Goal: Information Seeking & Learning: Find specific fact

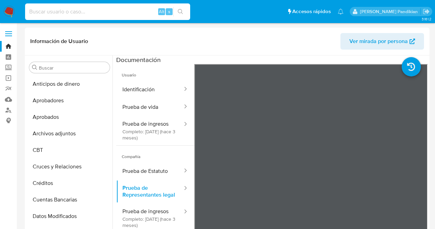
select select "10"
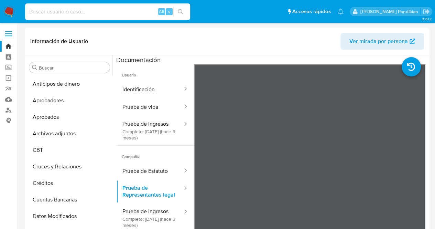
scroll to position [0, 337]
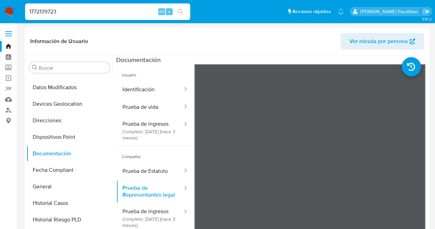
type input "1772139723"
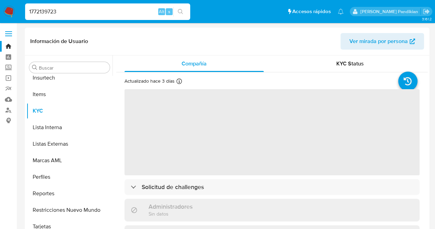
scroll to position [340, 0]
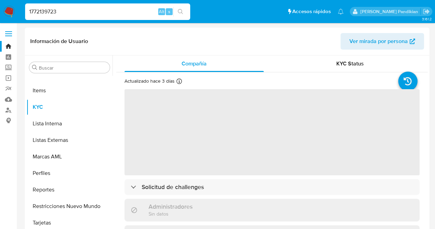
select select "10"
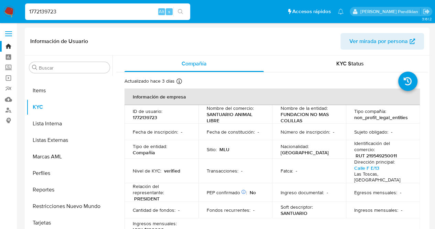
click at [297, 168] on div "Fatca : -" at bounding box center [308, 170] width 57 height 6
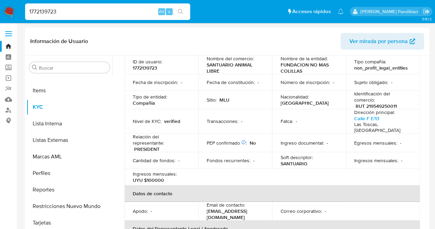
scroll to position [0, 0]
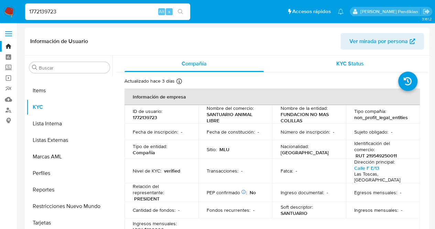
click at [336, 60] on span "KYC Status" at bounding box center [349, 63] width 27 height 8
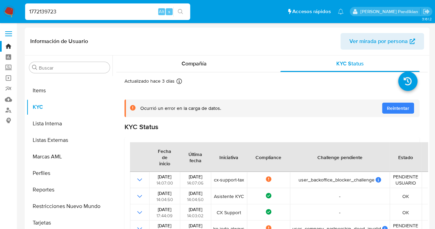
click at [317, 157] on div "Challenge pendiente" at bounding box center [340, 156] width 62 height 16
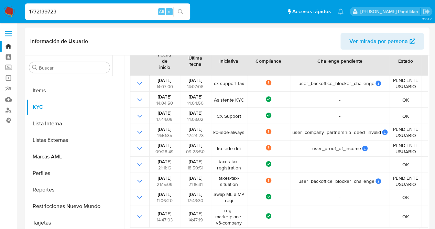
scroll to position [110, 0]
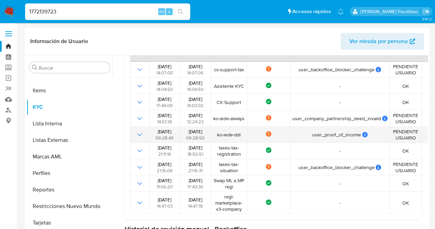
drag, startPoint x: 127, startPoint y: 127, endPoint x: 400, endPoint y: 141, distance: 273.2
click at [400, 141] on div "Fecha de inicio Última fecha Iniciativa Compliance Challenge pendiente Estado 2…" at bounding box center [271, 122] width 295 height 193
click at [400, 141] on td "PENDIENTE USUARIO" at bounding box center [405, 134] width 32 height 16
click at [136, 133] on icon "Mostrar operación" at bounding box center [139, 134] width 8 height 8
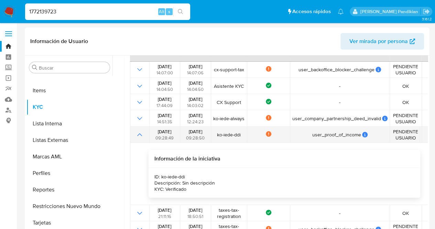
click at [137, 133] on icon "Mostrar operación" at bounding box center [139, 134] width 8 height 8
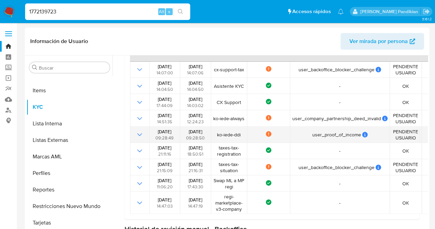
click at [137, 133] on icon "Mostrar operación" at bounding box center [139, 134] width 8 height 8
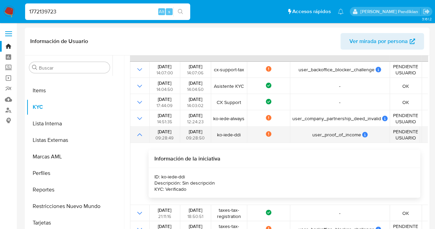
click at [137, 133] on icon "Mostrar operación" at bounding box center [139, 134] width 8 height 8
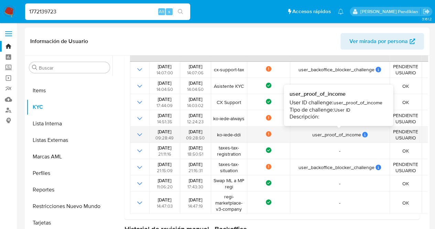
drag, startPoint x: 309, startPoint y: 136, endPoint x: 371, endPoint y: 134, distance: 61.9
click at [371, 134] on div "user_proof_of_income" at bounding box center [339, 134] width 95 height 6
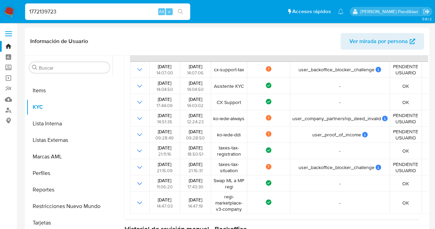
drag, startPoint x: 78, startPoint y: 9, endPoint x: 0, endPoint y: 23, distance: 79.5
click at [0, 23] on nav "Pausado Ver notificaciones 1772139723 Alt s Accesos rápidos Presiona las siguie…" at bounding box center [217, 11] width 435 height 23
paste input "123363395"
type input "1123363395"
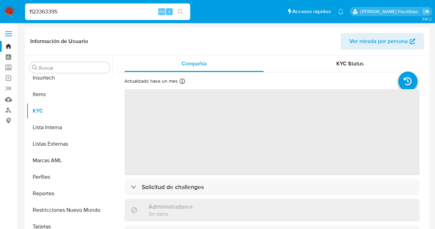
scroll to position [340, 0]
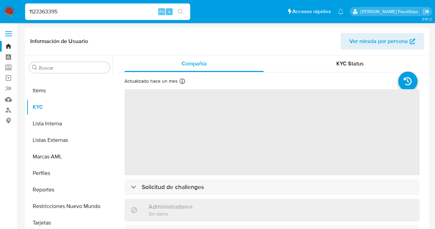
select select "10"
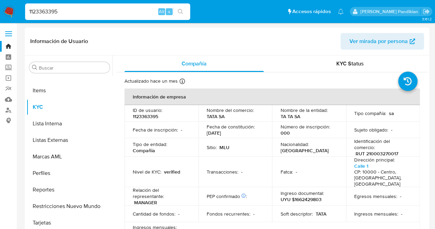
click at [200, 123] on td "Fecha de constitución : 08/02/1956" at bounding box center [235, 129] width 74 height 16
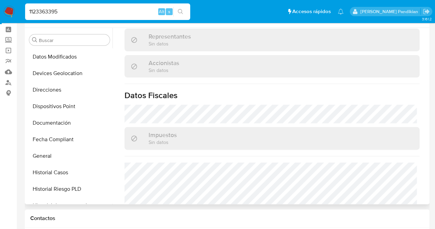
scroll to position [131, 0]
click at [60, 120] on button "Documentación" at bounding box center [66, 123] width 80 height 16
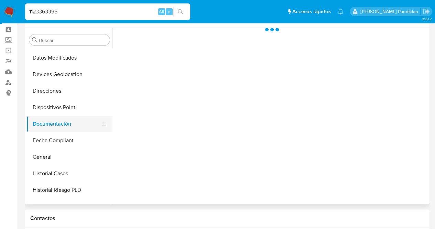
scroll to position [0, 0]
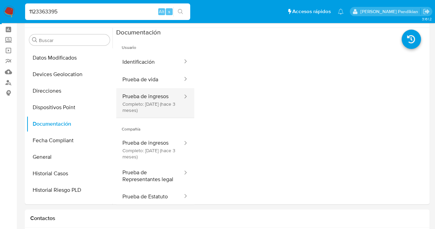
click at [157, 101] on button "Prueba de ingresos Completo: 11/07/2025 (hace 3 meses)" at bounding box center [149, 103] width 67 height 30
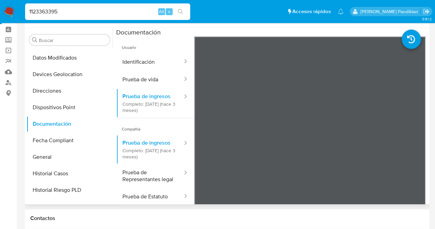
scroll to position [340, 0]
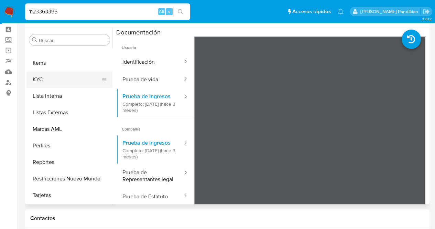
click at [64, 74] on button "KYC" at bounding box center [66, 79] width 80 height 16
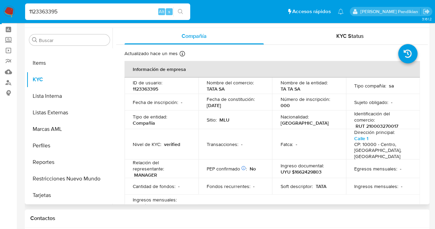
click at [365, 124] on p "RUT 210003270017" at bounding box center [376, 126] width 43 height 6
drag, startPoint x: 398, startPoint y: 125, endPoint x: 353, endPoint y: 127, distance: 45.0
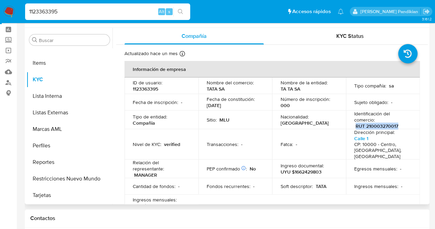
click at [354, 127] on div "Identificación del comercio : RUT 210003270017" at bounding box center [382, 119] width 57 height 19
copy p "RUT 210003270017"
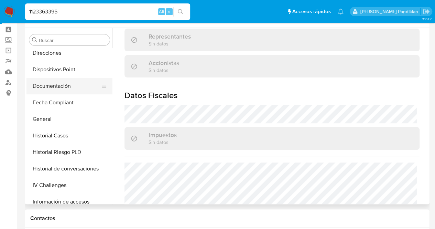
scroll to position [168, 0]
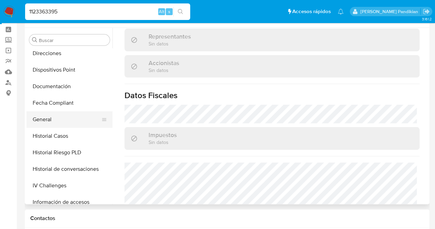
click at [78, 120] on button "General" at bounding box center [66, 119] width 80 height 16
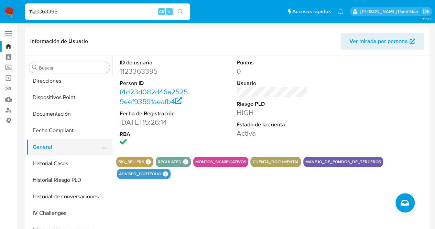
scroll to position [340, 0]
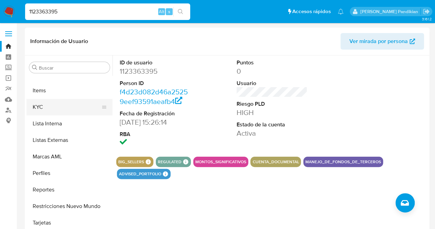
click at [67, 113] on button "KYC" at bounding box center [66, 107] width 80 height 16
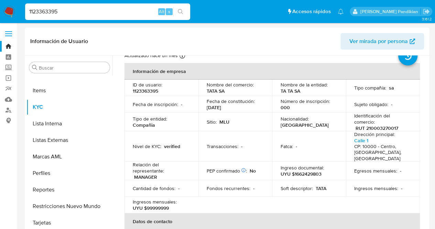
scroll to position [34, 0]
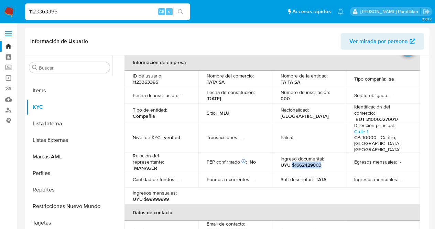
drag, startPoint x: 290, startPoint y: 159, endPoint x: 322, endPoint y: 157, distance: 31.7
click at [322, 157] on div "Ingreso documental : UYU $1662429803" at bounding box center [308, 161] width 57 height 12
copy p "$1662429803"
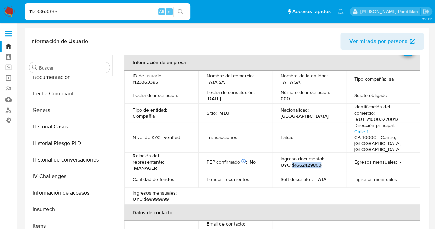
scroll to position [134, 0]
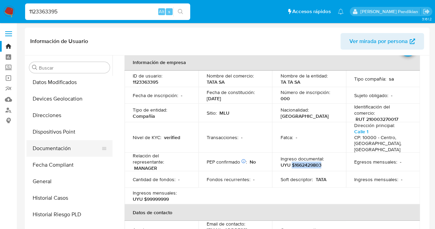
click at [59, 152] on button "Documentación" at bounding box center [66, 148] width 80 height 16
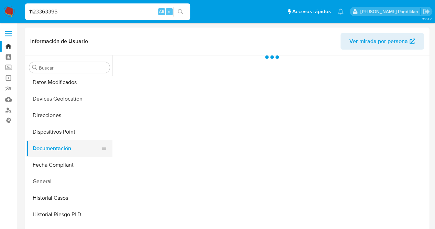
scroll to position [0, 0]
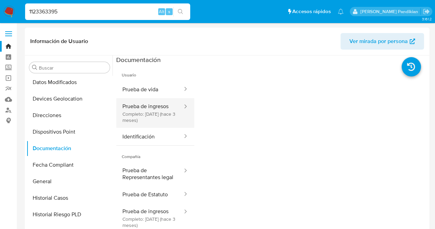
click at [150, 114] on button "Prueba de ingresos Completo: 11/07/2025 (hace 3 meses)" at bounding box center [149, 113] width 67 height 30
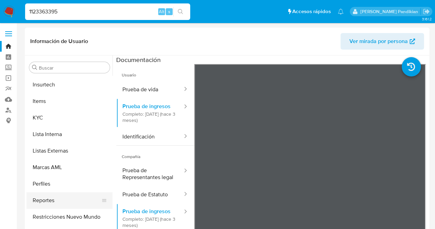
scroll to position [340, 0]
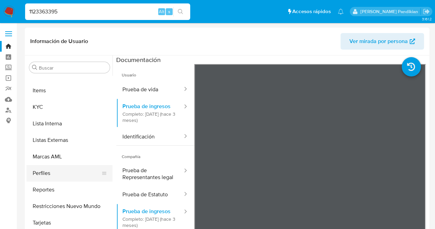
click at [55, 179] on button "Perfiles" at bounding box center [66, 173] width 80 height 16
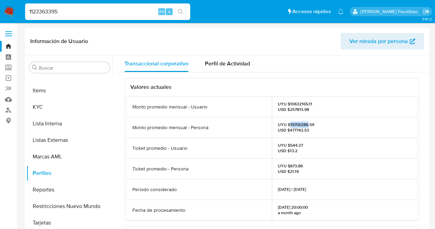
drag, startPoint x: 289, startPoint y: 123, endPoint x: 307, endPoint y: 123, distance: 18.2
click at [307, 123] on p "UYU $19700286.59 USD $477742.53" at bounding box center [296, 127] width 36 height 11
copy p "19700286"
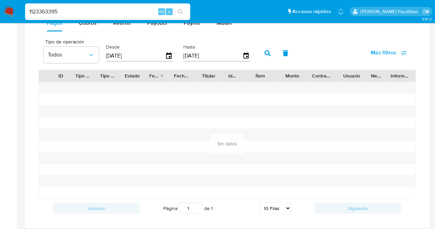
scroll to position [412, 0]
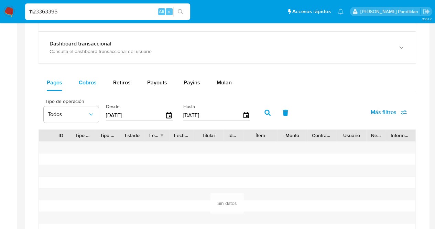
click at [79, 76] on div "Cobros" at bounding box center [88, 82] width 18 height 16
select select "10"
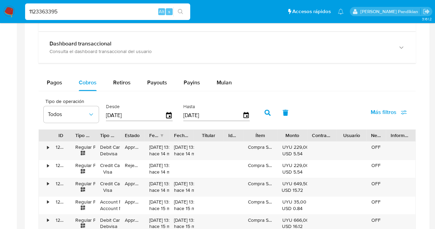
click at [282, 135] on div at bounding box center [277, 135] width 12 height 12
click at [269, 134] on div "Ítem" at bounding box center [260, 135] width 25 height 7
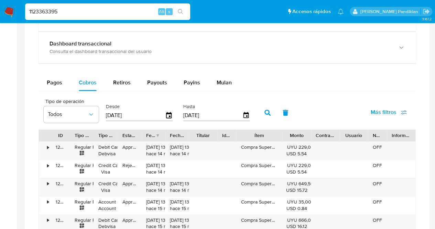
drag, startPoint x: 273, startPoint y: 136, endPoint x: 285, endPoint y: 134, distance: 11.8
click at [285, 134] on div at bounding box center [282, 135] width 12 height 12
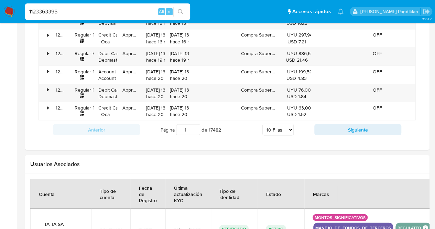
scroll to position [619, 0]
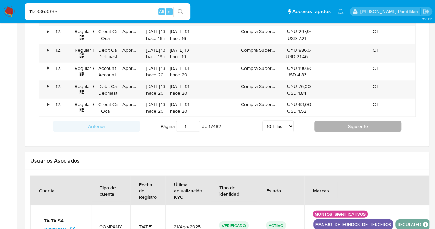
click at [344, 123] on button "Siguiente" at bounding box center [357, 125] width 87 height 11
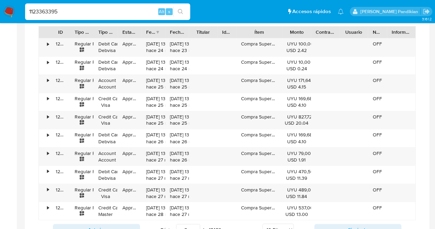
scroll to position [550, 0]
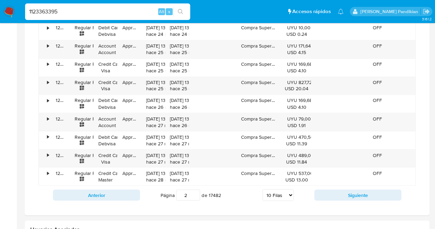
click at [357, 198] on div "Anterior Página 2 de 17482 5 Filas 10 Filas 20 Filas 25 Filas 50 Filas 100 Fila…" at bounding box center [226, 194] width 377 height 19
click at [357, 194] on button "Siguiente" at bounding box center [357, 194] width 87 height 11
type input "3"
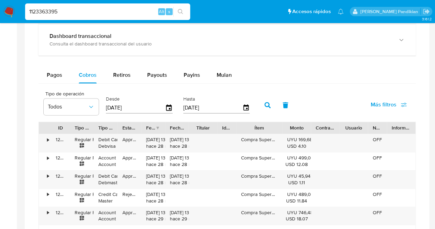
scroll to position [412, 0]
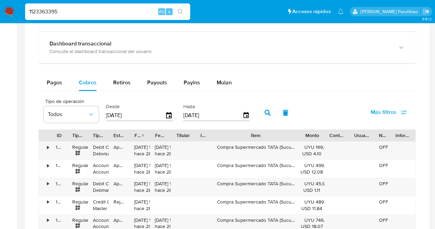
drag, startPoint x: 276, startPoint y: 133, endPoint x: 321, endPoint y: 128, distance: 44.9
click at [321, 129] on div "ID Tipo de operación Tipo / Método Estado Fecha de creación Fecha de aprobación…" at bounding box center [227, 135] width 376 height 12
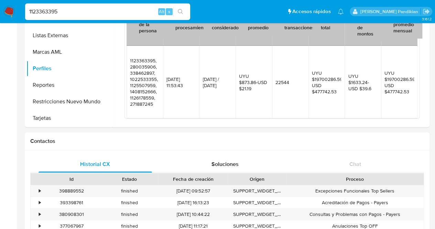
scroll to position [103, 0]
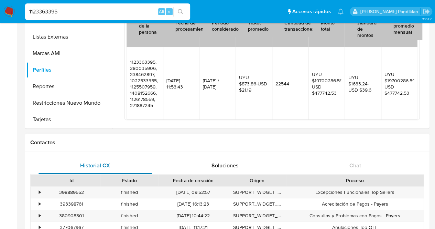
click at [125, 162] on div "Historial CX" at bounding box center [94, 165] width 113 height 16
drag, startPoint x: 68, startPoint y: 10, endPoint x: 10, endPoint y: 17, distance: 58.1
click at [10, 16] on nav "Pausado Ver notificaciones 1123363395 Alt s Accesos rápidos Presiona las siguie…" at bounding box center [217, 11] width 435 height 23
paste input "473503946"
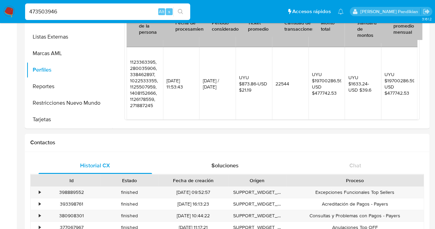
type input "473503946"
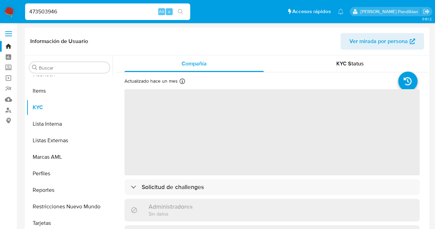
scroll to position [340, 0]
select select "10"
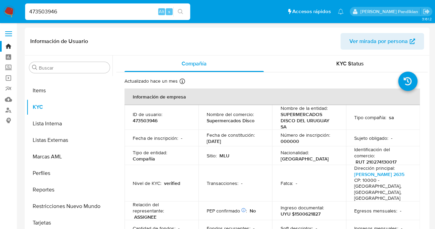
click at [318, 138] on div "Número de inscripción : 000000" at bounding box center [308, 138] width 57 height 12
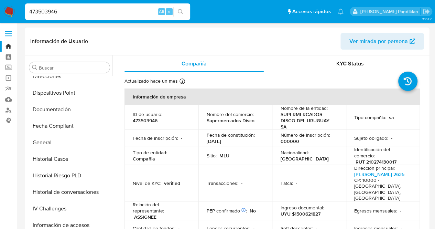
scroll to position [134, 0]
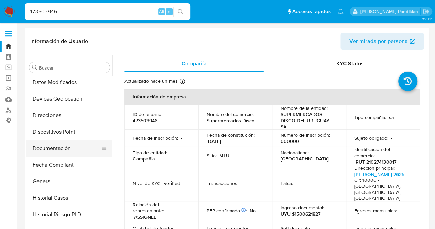
click at [52, 152] on button "Documentación" at bounding box center [66, 148] width 80 height 16
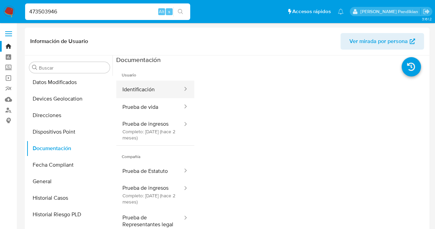
click at [178, 84] on div at bounding box center [183, 89] width 11 height 18
click at [182, 87] on icon at bounding box center [185, 88] width 7 height 7
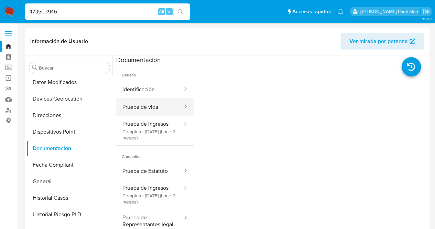
click at [168, 100] on button "Prueba de vida" at bounding box center [149, 107] width 67 height 18
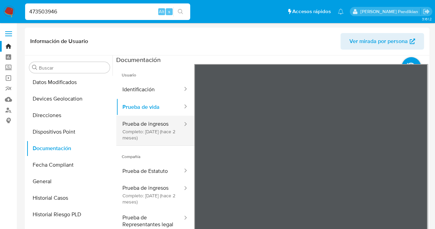
click at [149, 132] on button "Prueba de ingresos Completo: 24/07/2025 (hace 2 meses)" at bounding box center [149, 130] width 67 height 30
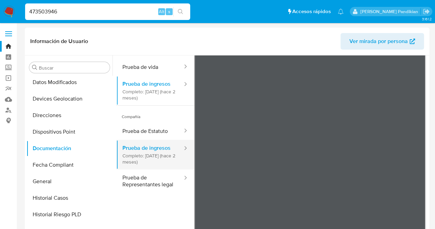
scroll to position [60, 0]
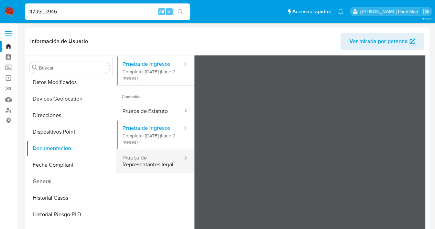
click at [142, 164] on button "Prueba de Representantes legal" at bounding box center [149, 160] width 67 height 23
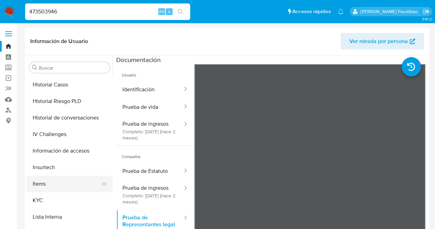
scroll to position [305, 0]
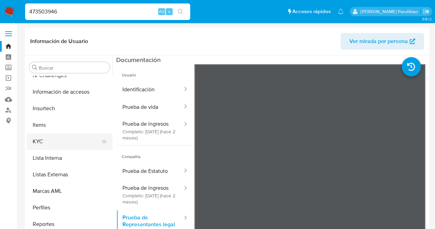
click at [46, 138] on button "KYC" at bounding box center [66, 141] width 80 height 16
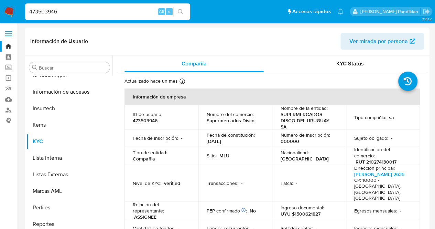
click at [281, 127] on p "SUPERMERCADOS DISCO DEL URUGUAY SA" at bounding box center [307, 120] width 55 height 19
drag, startPoint x: 287, startPoint y: 125, endPoint x: 277, endPoint y: 114, distance: 14.8
click at [277, 114] on td "Nombre de la entidad : SUPERMERCADOS DISCO DEL URUGUAY SA" at bounding box center [309, 117] width 74 height 25
copy p "SUPERMERCADOS DISCO DEL URUGUAY SA"
click at [381, 165] on p "Dirección principal :" at bounding box center [374, 168] width 41 height 6
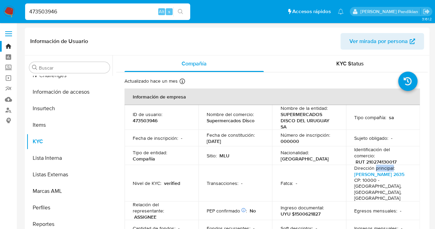
click at [381, 165] on p "Dirección principal :" at bounding box center [374, 168] width 41 height 6
click at [380, 163] on p "RUT 210274130017" at bounding box center [375, 161] width 41 height 6
copy p "210274130017"
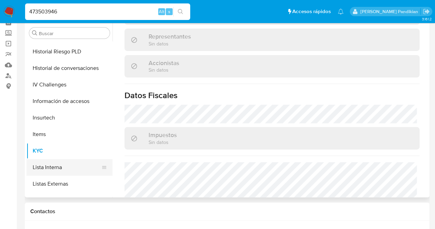
scroll to position [202, 0]
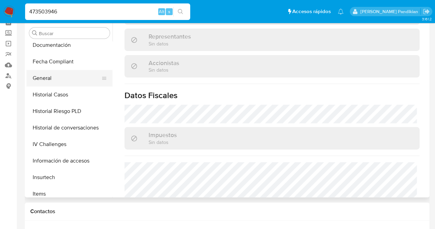
click at [48, 76] on button "General" at bounding box center [66, 78] width 80 height 16
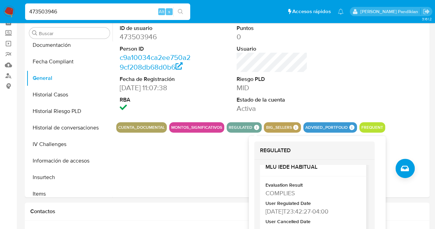
scroll to position [264, 0]
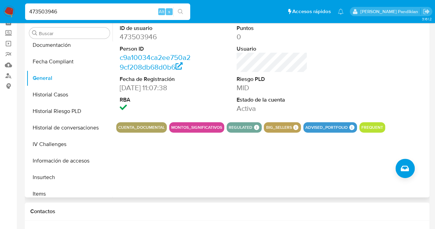
click at [359, 43] on div at bounding box center [389, 69] width 78 height 96
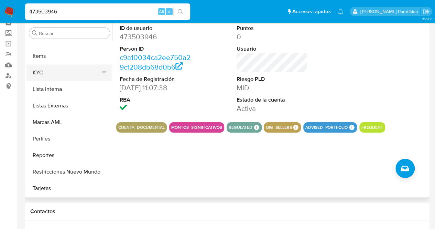
click at [46, 70] on button "KYC" at bounding box center [66, 72] width 80 height 16
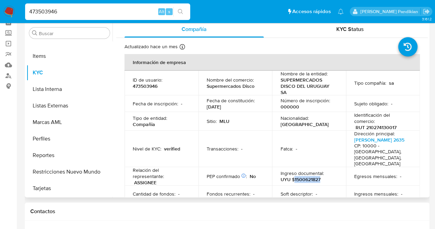
drag, startPoint x: 293, startPoint y: 169, endPoint x: 323, endPoint y: 168, distance: 29.2
click at [323, 170] on div "Ingreso documental : UYU $1500621827" at bounding box center [308, 176] width 57 height 12
copy p "1500621827"
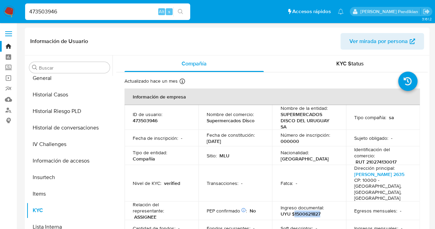
scroll to position [99, 0]
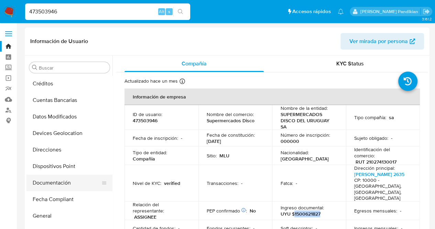
click at [58, 185] on button "Documentación" at bounding box center [66, 182] width 80 height 16
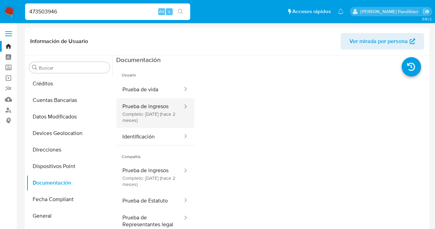
click at [178, 118] on div at bounding box center [183, 113] width 11 height 30
click at [133, 112] on button "Prueba de ingresos Completo: 24/07/2025 (hace 2 meses)" at bounding box center [149, 113] width 67 height 30
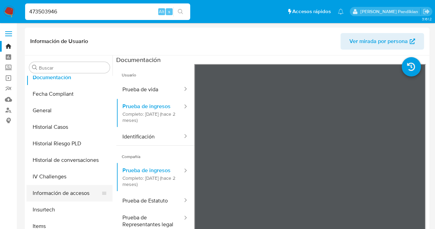
scroll to position [271, 0]
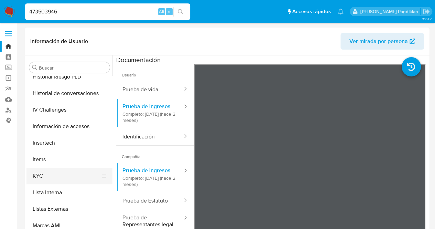
click at [63, 177] on button "KYC" at bounding box center [66, 175] width 80 height 16
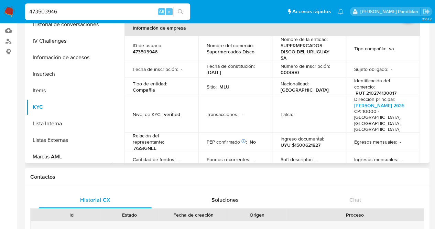
scroll to position [0, 0]
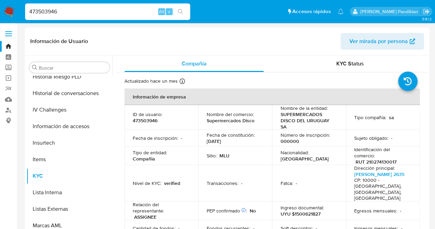
drag, startPoint x: 204, startPoint y: 141, endPoint x: 231, endPoint y: 139, distance: 26.8
click at [231, 139] on td "Fecha de constitución : 31/12/1958" at bounding box center [235, 138] width 74 height 16
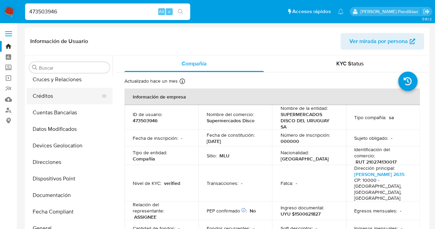
scroll to position [65, 0]
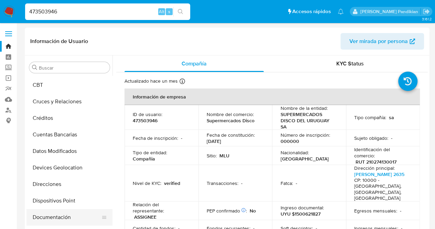
click at [58, 214] on button "Documentación" at bounding box center [66, 217] width 80 height 16
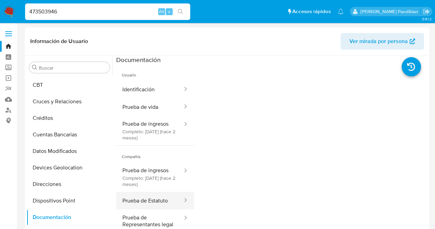
click at [149, 196] on button "Prueba de Estatuto" at bounding box center [149, 200] width 67 height 18
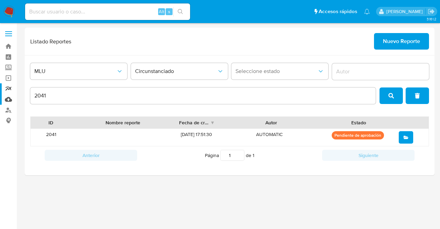
drag, startPoint x: 53, startPoint y: 95, endPoint x: 0, endPoint y: 103, distance: 53.8
click at [0, 103] on section "Bandeja Tablero Screening Búsqueda en Listas Watchlist Herramientas Operaciones…" at bounding box center [220, 114] width 440 height 229
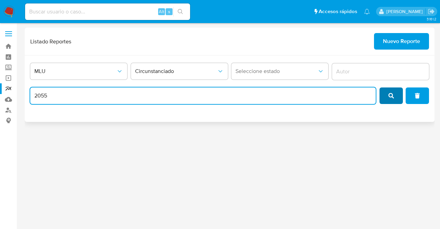
type input "2055"
click at [391, 93] on icon "search" at bounding box center [390, 95] width 5 height 5
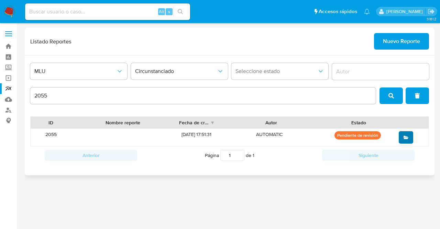
click at [401, 138] on button "open" at bounding box center [406, 137] width 14 height 12
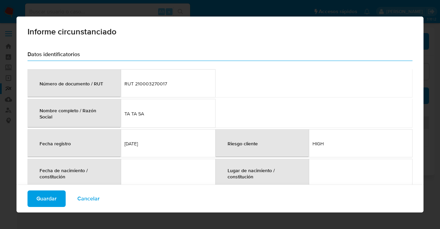
click at [308, 82] on table "Número de documento / RUT RUT 210003270017 Nombre completo / Razón Social TA TA…" at bounding box center [219, 231] width 385 height 327
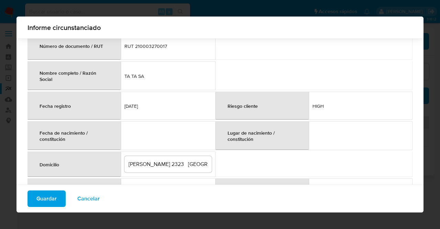
scroll to position [16, 0]
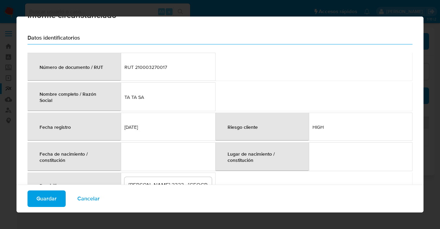
click at [126, 70] on td "RUT 210003270017" at bounding box center [168, 67] width 95 height 28
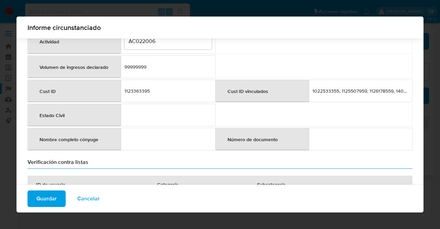
scroll to position [239, 0]
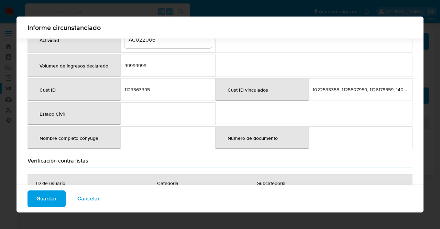
click at [137, 91] on div "1123363395" at bounding box center [167, 89] width 87 height 6
click at [145, 62] on td "99999999" at bounding box center [168, 65] width 95 height 23
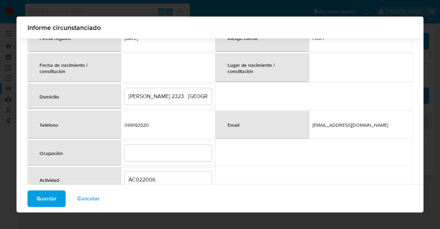
scroll to position [98, 0]
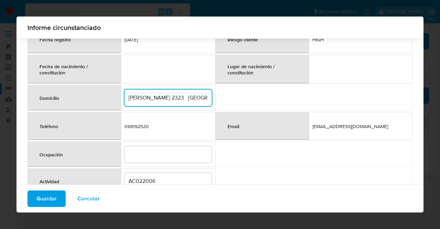
click at [184, 97] on input "JOSE DE BEJAR 2323 MONTEVIDEO" at bounding box center [167, 97] width 87 height 9
click at [200, 99] on input "JOSE DE BEJAR 2323, MONTEVIDEO" at bounding box center [167, 97] width 87 height 9
type input "JOSE DE BEJAR 2323, MONTEVIDEO"
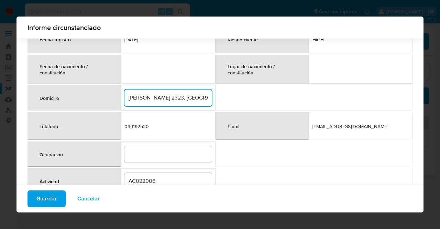
click at [154, 181] on input "AC022006" at bounding box center [167, 180] width 87 height 9
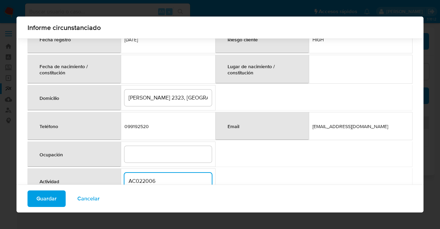
click at [154, 181] on input "AC022006" at bounding box center [167, 180] width 87 height 9
type input "Supermercado"
click at [232, 173] on table "Número de documento / RUT RUT 210003270017 Nombre completo / Razón Social TA TA…" at bounding box center [219, 127] width 385 height 327
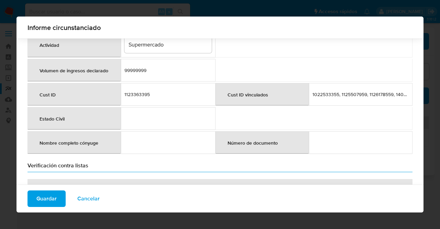
scroll to position [244, 0]
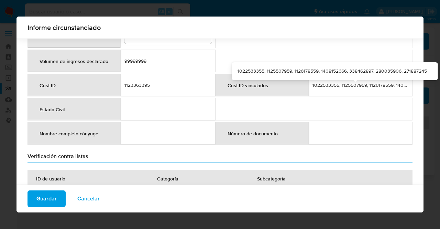
click at [346, 88] on div "1022533355, 1125507959, 1126178559, 1408152666" at bounding box center [360, 85] width 96 height 6
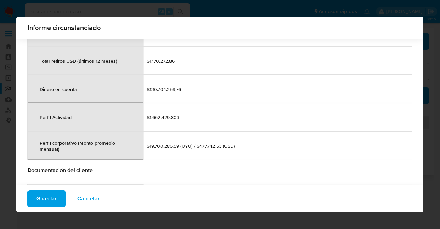
scroll to position [761, 0]
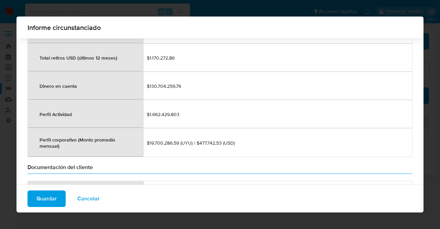
drag, startPoint x: 144, startPoint y: 113, endPoint x: 177, endPoint y: 140, distance: 42.2
click at [177, 140] on tbody "Productos contratados Cobros Dinero en Cuenta Cobros Efectivo Cobros Tarjeta On…" at bounding box center [219, 54] width 385 height 205
click at [173, 132] on td "$19.700.286,59 (UYU) / $477.742,53 (USD)" at bounding box center [277, 142] width 269 height 29
click at [177, 129] on td "$19.700.286,59 (UYU) / $477.742,53 (USD)" at bounding box center [277, 142] width 269 height 29
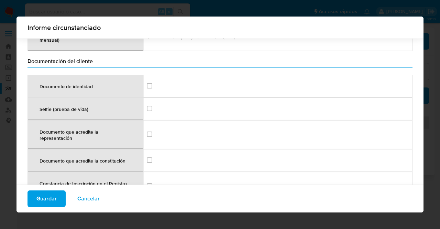
scroll to position [865, 0]
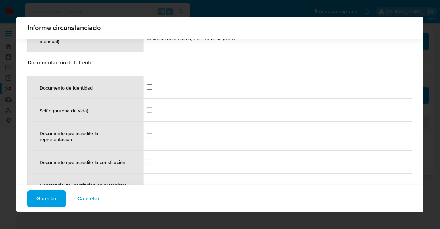
click at [147, 88] on input "checkbox" at bounding box center [149, 86] width 5 height 5
checkbox input "true"
click at [147, 109] on input "checkbox" at bounding box center [149, 109] width 5 height 5
checkbox input "true"
click at [147, 135] on input "checkbox" at bounding box center [149, 135] width 5 height 5
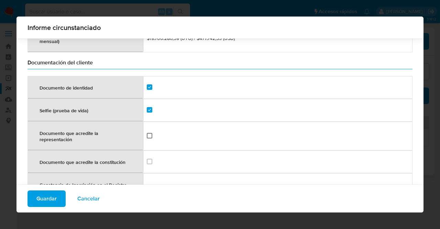
checkbox input "true"
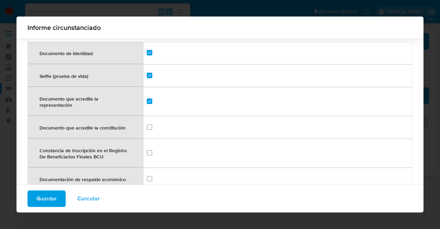
scroll to position [898, 0]
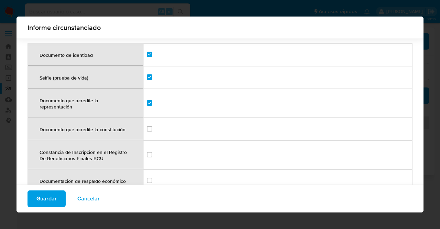
click at [151, 126] on div at bounding box center [278, 129] width 262 height 8
click at [149, 126] on input "checkbox" at bounding box center [149, 128] width 5 height 5
checkbox input "true"
click at [147, 177] on input "checkbox" at bounding box center [149, 179] width 5 height 5
checkbox input "true"
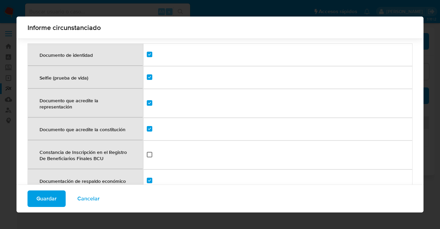
click at [147, 154] on input "checkbox" at bounding box center [149, 154] width 5 height 5
checkbox input "true"
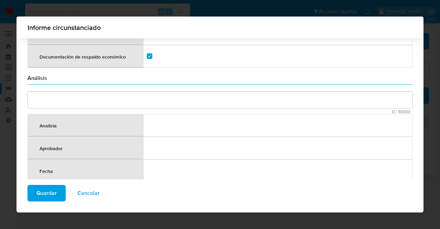
scroll to position [1024, 0]
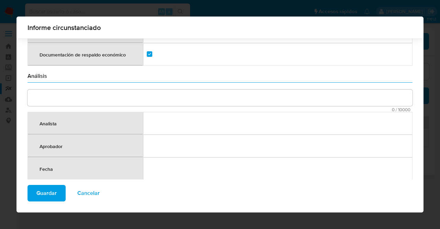
click at [269, 87] on section "Análisis 0 / 10000 10000 caracteres restantes Analista Aprobador Fecha" at bounding box center [219, 126] width 385 height 107
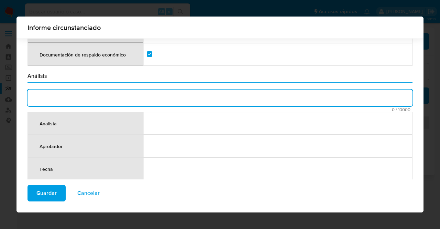
click at [286, 99] on textarea "comment" at bounding box center [219, 97] width 385 height 16
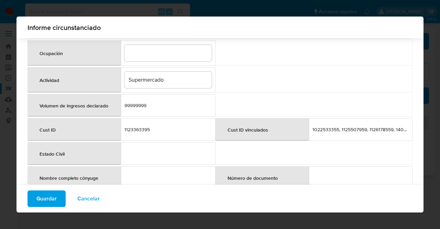
scroll to position [219, 0]
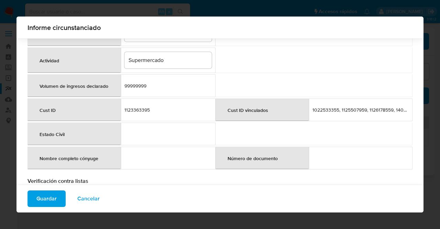
click at [140, 111] on div "1123363395" at bounding box center [167, 110] width 87 height 6
click at [248, 36] on div "Informe circunstanciado" at bounding box center [219, 27] width 407 height 22
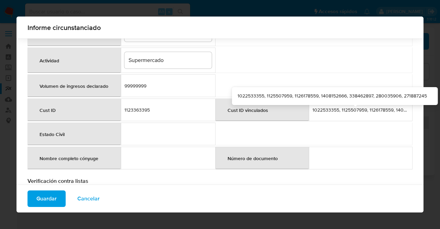
click at [313, 113] on div "1022533355, 1125507959, 1126178559, 1408152666" at bounding box center [360, 110] width 96 height 6
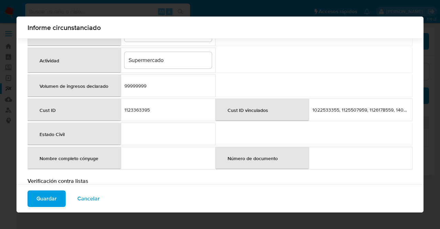
click at [305, 95] on table "Número de documento / RUT RUT 210003270017 Nombre completo / Razón Social TA TA…" at bounding box center [219, 6] width 385 height 327
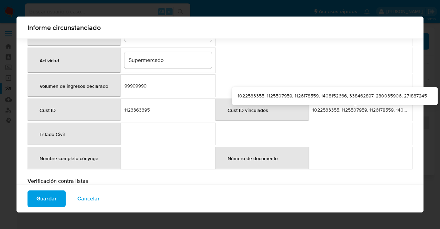
click at [323, 113] on div "1022533355, 1125507959, 1126178559, 1408152666" at bounding box center [360, 110] width 96 height 6
click at [325, 113] on div "1022533355, 1125507959, 1126178559, 1408152666" at bounding box center [360, 110] width 96 height 6
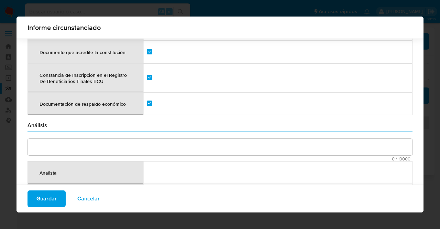
scroll to position [1009, 0]
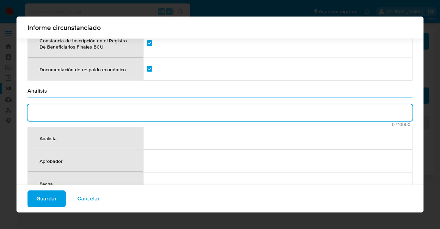
click at [164, 110] on textarea "comment" at bounding box center [219, 112] width 385 height 16
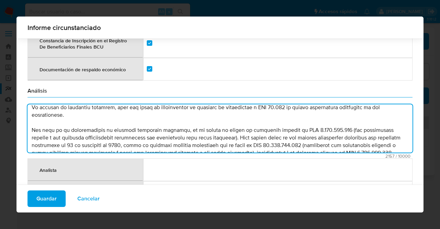
scroll to position [0, 0]
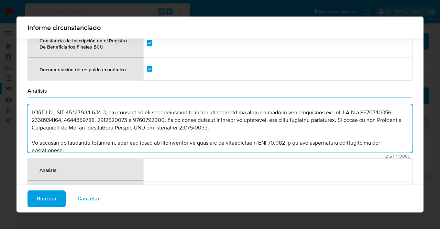
drag, startPoint x: 75, startPoint y: 111, endPoint x: 76, endPoint y: 119, distance: 7.9
click at [75, 111] on textarea "comment" at bounding box center [219, 128] width 385 height 48
click at [87, 112] on textarea "comment" at bounding box center [219, 128] width 385 height 48
click at [86, 111] on textarea "comment" at bounding box center [219, 128] width 385 height 48
click at [94, 109] on textarea "comment" at bounding box center [219, 128] width 385 height 48
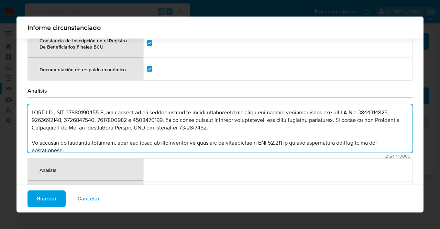
click at [104, 110] on textarea "comment" at bounding box center [219, 128] width 385 height 48
click at [195, 127] on textarea "comment" at bounding box center [219, 128] width 385 height 48
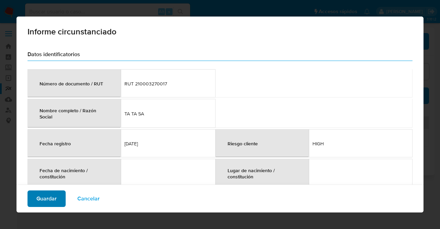
type textarea "TATA S.A., RUT 210003270017, es titular de los instrumentos de dinero electróni…"
click at [48, 199] on span "Guardar" at bounding box center [46, 198] width 20 height 15
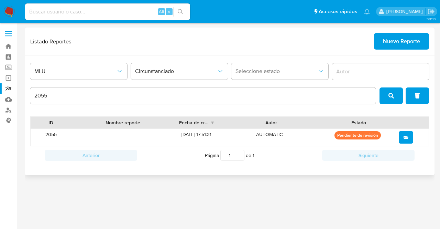
click at [393, 91] on span "search" at bounding box center [390, 95] width 5 height 15
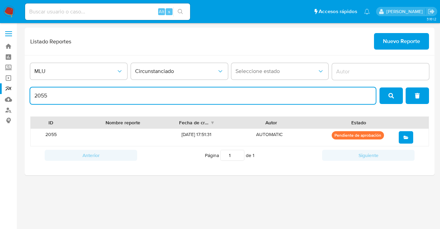
drag, startPoint x: 74, startPoint y: 94, endPoint x: 23, endPoint y: 99, distance: 50.4
click at [23, 99] on main "3.161.2" at bounding box center [220, 114] width 440 height 229
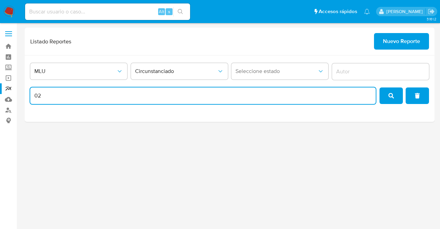
type input "0"
type input "2049"
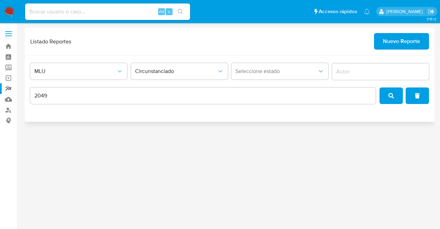
click at [383, 100] on button "search" at bounding box center [390, 95] width 23 height 16
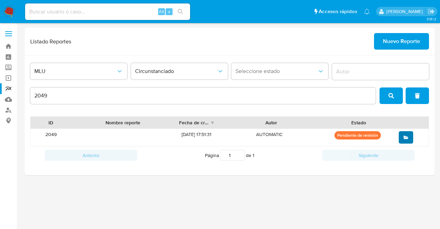
click at [405, 137] on icon "open" at bounding box center [405, 136] width 5 height 3
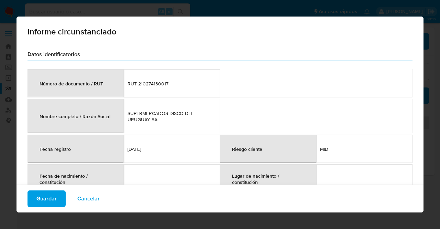
click at [216, 128] on td "SUPERMERCADOS DISCO DEL URUGUAY SA" at bounding box center [172, 116] width 96 height 34
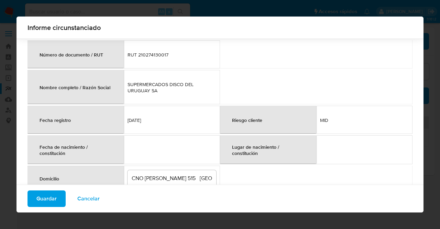
scroll to position [29, 0]
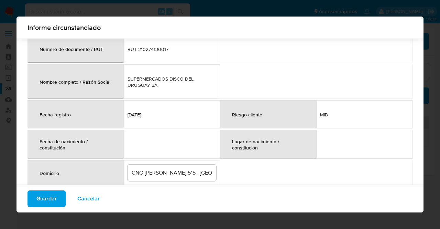
click at [175, 173] on input "CNO CIBILS 515 MONTEVIDEO" at bounding box center [171, 172] width 89 height 9
click at [199, 64] on td "SUPERMERCADOS DISCO DEL URUGUAY SA" at bounding box center [172, 81] width 96 height 34
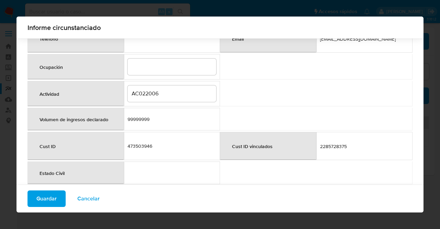
scroll to position [201, 0]
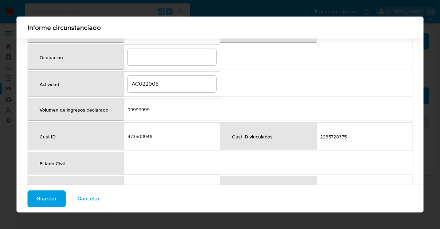
click at [140, 139] on td "473503946" at bounding box center [172, 136] width 96 height 28
click at [140, 135] on div "473503946" at bounding box center [171, 136] width 89 height 6
drag, startPoint x: 315, startPoint y: 136, endPoint x: 343, endPoint y: 134, distance: 27.2
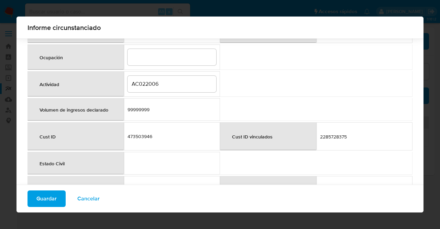
click at [343, 134] on span "2285728375" at bounding box center [364, 136] width 89 height 6
click at [320, 138] on td "2285728375" at bounding box center [364, 136] width 96 height 28
drag, startPoint x: 312, startPoint y: 134, endPoint x: 352, endPoint y: 132, distance: 40.2
click at [352, 132] on td "2285728375" at bounding box center [364, 136] width 96 height 28
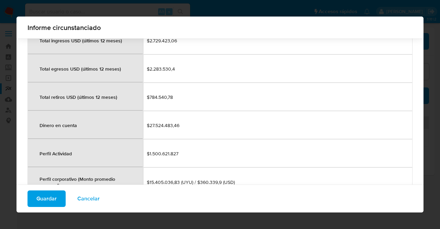
scroll to position [750, 0]
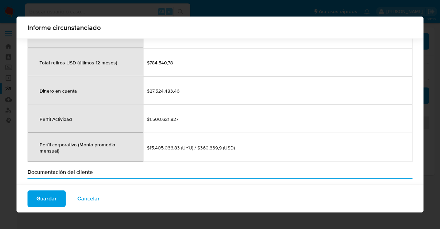
click at [148, 116] on span "$1.500.621.827" at bounding box center [278, 119] width 262 height 6
drag, startPoint x: 149, startPoint y: 113, endPoint x: 193, endPoint y: 113, distance: 44.0
click at [193, 116] on span "$1.500.621.827" at bounding box center [278, 119] width 262 height 6
drag, startPoint x: 149, startPoint y: 141, endPoint x: 180, endPoint y: 140, distance: 30.6
click at [180, 144] on span "$15.405.036,83 (UYU) / $360.339,9 (USD)" at bounding box center [278, 147] width 262 height 6
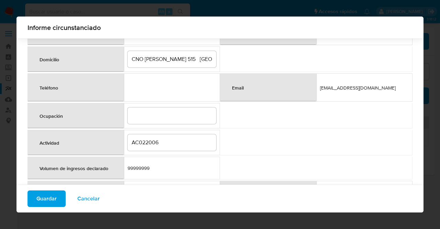
scroll to position [166, 0]
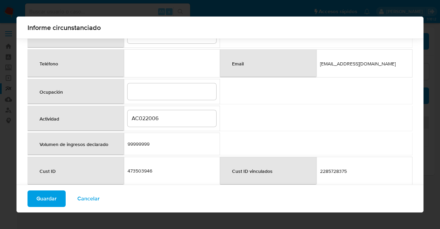
click at [133, 119] on input "AC022006" at bounding box center [171, 118] width 89 height 9
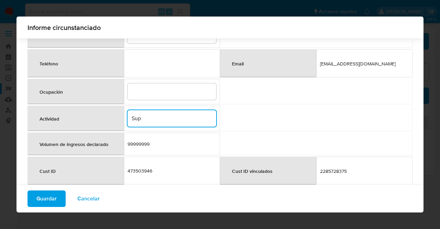
type input "Supermercado"
click at [255, 121] on table "Número de documento / RUT RUT 210274130017 Nombre completo / Razón Social SUPER…" at bounding box center [219, 65] width 385 height 338
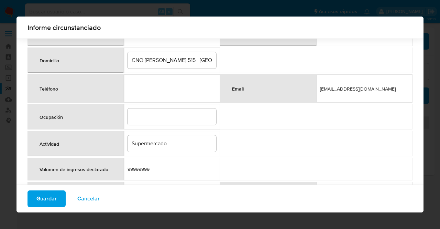
scroll to position [132, 0]
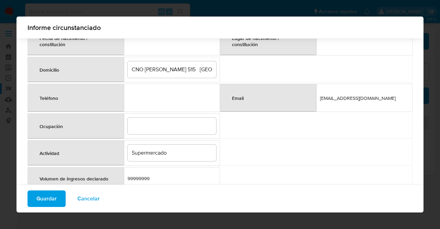
click at [176, 68] on input "CNO CIBILS 515 MONTEVIDEO" at bounding box center [171, 69] width 89 height 9
click at [206, 66] on input "CNO CIBILS 515, MONTEVIDEO" at bounding box center [171, 69] width 89 height 9
click at [208, 66] on input "CNO CIBILS 515, MONTEVIDEO" at bounding box center [171, 69] width 89 height 9
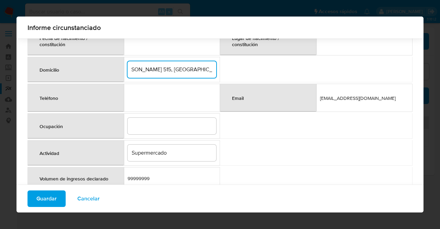
scroll to position [0, 27]
type input "CNO CIBILS 515, MONTEVIDEO, URUGUAY"
click at [318, 145] on table "Número de documento / RUT RUT 210274130017 Nombre completo / Razón Social SUPER…" at bounding box center [219, 99] width 385 height 338
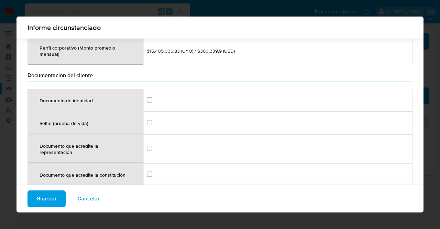
scroll to position [888, 0]
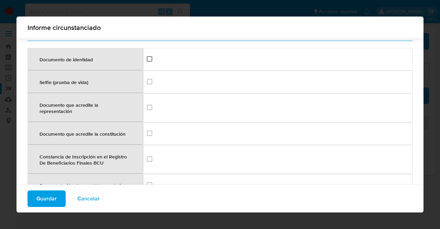
click at [149, 56] on input "checkbox" at bounding box center [149, 58] width 5 height 5
checkbox input "true"
click at [147, 73] on td at bounding box center [277, 81] width 269 height 23
click at [147, 79] on input "checkbox" at bounding box center [149, 81] width 5 height 5
checkbox input "true"
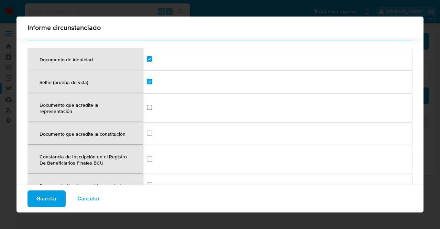
click at [151, 104] on input "checkbox" at bounding box center [149, 106] width 5 height 5
checkbox input "true"
click at [151, 130] on input "checkbox" at bounding box center [149, 132] width 5 height 5
checkbox input "true"
click at [149, 182] on input "checkbox" at bounding box center [149, 184] width 5 height 5
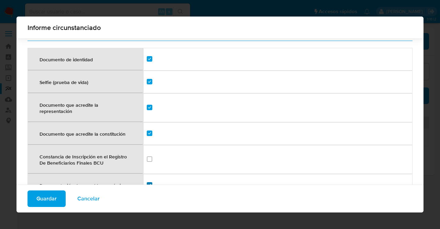
checkbox input "true"
click at [152, 156] on input "checkbox" at bounding box center [149, 158] width 5 height 5
checkbox input "true"
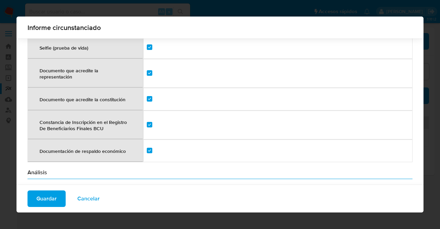
scroll to position [991, 0]
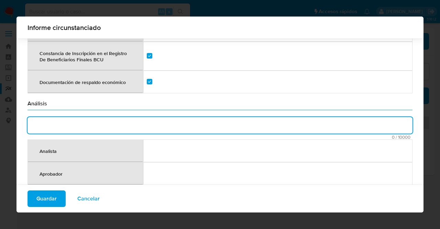
click at [204, 117] on textarea "comment" at bounding box center [219, 125] width 385 height 16
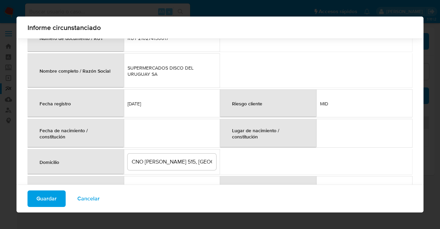
scroll to position [29, 0]
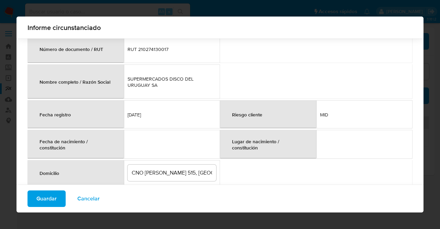
click at [269, 134] on div "Lugar de nacimiento / constitución" at bounding box center [268, 144] width 89 height 23
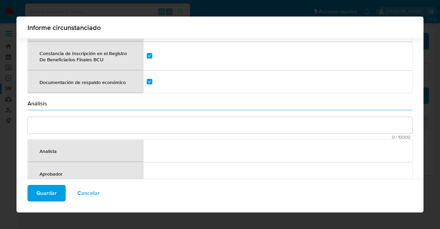
scroll to position [1010, 0]
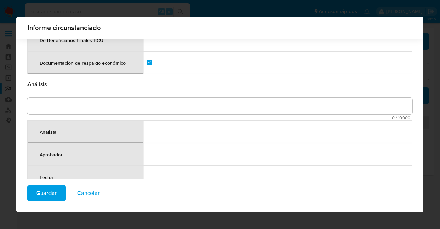
click at [113, 98] on textarea "comment" at bounding box center [219, 106] width 385 height 16
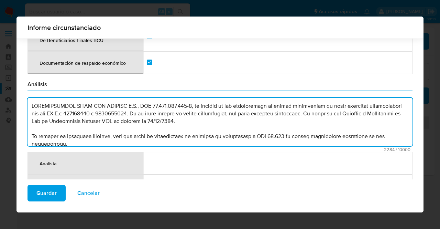
scroll to position [161, 0]
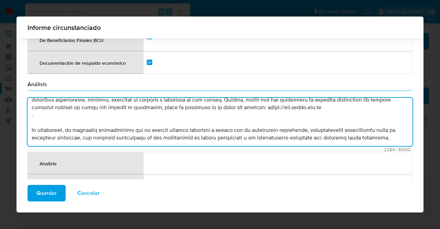
click at [42, 107] on textarea "comment" at bounding box center [219, 122] width 385 height 48
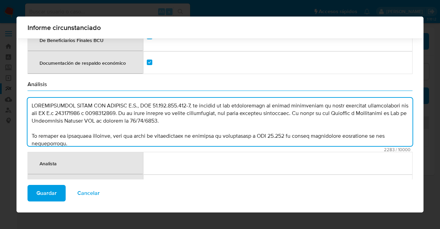
scroll to position [0, 0]
click at [170, 99] on textarea "comment" at bounding box center [219, 122] width 385 height 48
click at [179, 98] on textarea "comment" at bounding box center [219, 122] width 385 height 48
click at [188, 98] on textarea "comment" at bounding box center [219, 122] width 385 height 48
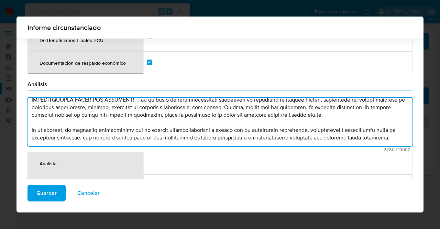
scroll to position [157, 0]
type textarea "SUPERMERCADOS DISCO DEL URUGUAY S.A., RUT 21027413001-7, es titular de los inst…"
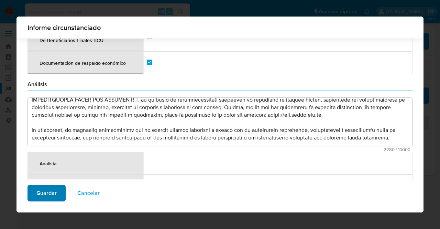
click at [54, 193] on span "Guardar" at bounding box center [46, 192] width 20 height 15
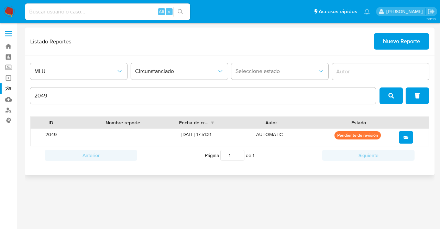
click at [394, 94] on button "search" at bounding box center [390, 95] width 23 height 16
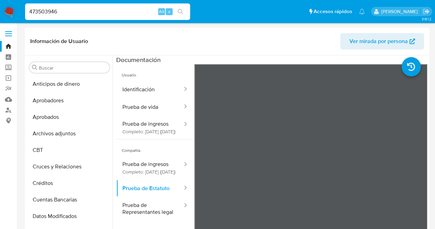
select select "10"
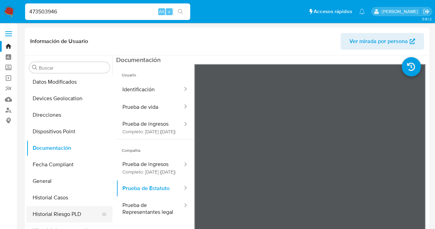
scroll to position [99, 0]
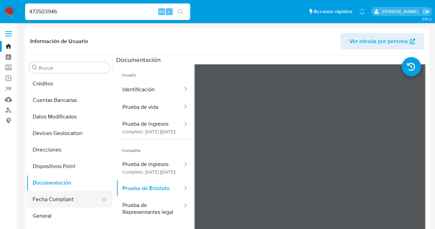
click at [60, 198] on button "Fecha Compliant" at bounding box center [66, 199] width 80 height 16
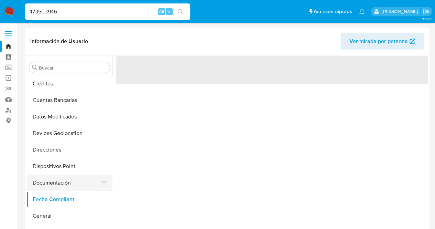
click at [58, 185] on button "Documentación" at bounding box center [66, 182] width 80 height 16
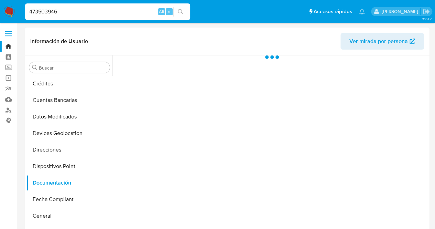
drag, startPoint x: 66, startPoint y: 9, endPoint x: 21, endPoint y: 12, distance: 45.1
click at [20, 11] on nav "Pausado Ver notificaciones 473503946 Alt s Accesos rápidos Presiona las siguien…" at bounding box center [217, 11] width 435 height 23
paste input "1772139723"
type input "1772139723"
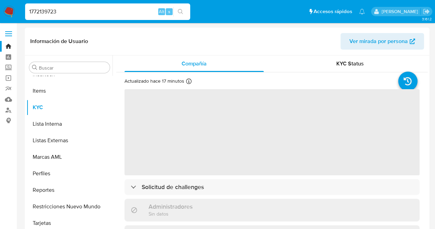
scroll to position [340, 0]
select select "10"
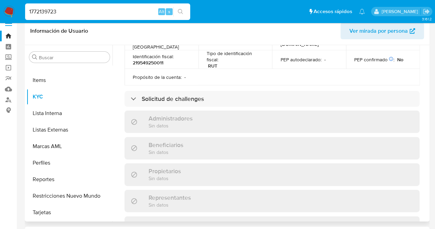
scroll to position [275, 0]
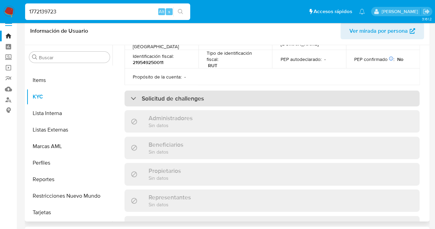
click at [196, 94] on h3 "Solicitud de challenges" at bounding box center [173, 98] width 62 height 8
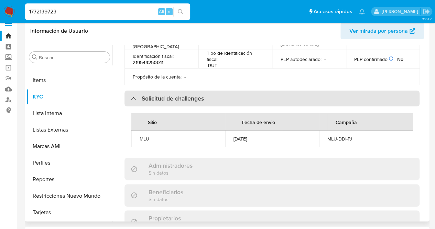
click at [200, 94] on h3 "Solicitud de challenges" at bounding box center [173, 98] width 62 height 8
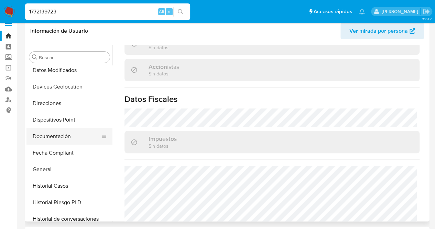
scroll to position [99, 0]
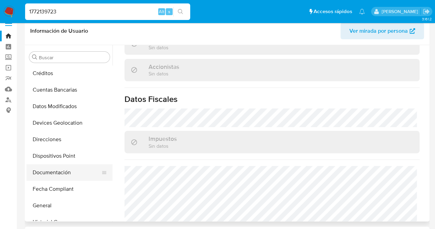
click at [58, 172] on button "Documentación" at bounding box center [66, 172] width 80 height 16
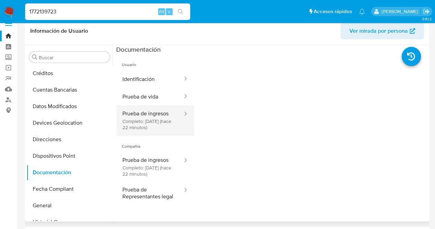
click at [165, 116] on button "Prueba de ingresos Completo: [DATE] (hace 22 minutos)" at bounding box center [149, 120] width 67 height 30
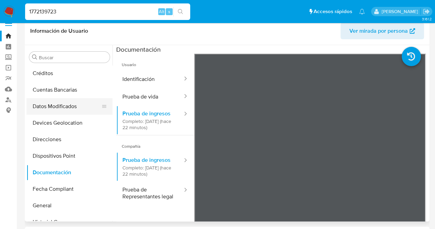
scroll to position [271, 0]
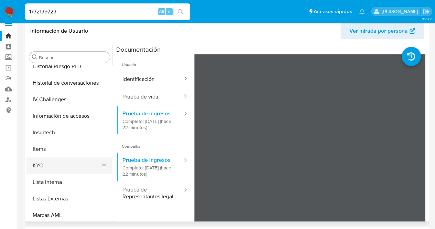
click at [50, 163] on button "KYC" at bounding box center [66, 165] width 80 height 16
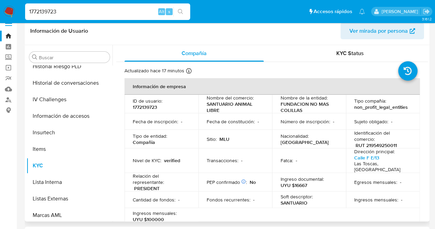
click at [300, 182] on p "UYU $16667" at bounding box center [293, 185] width 26 height 6
click at [303, 182] on p "UYU $16667" at bounding box center [293, 185] width 26 height 6
click at [318, 179] on div "Ingreso documental : UYU $16667" at bounding box center [308, 182] width 57 height 12
click at [304, 182] on p "UYU $16667" at bounding box center [293, 185] width 26 height 6
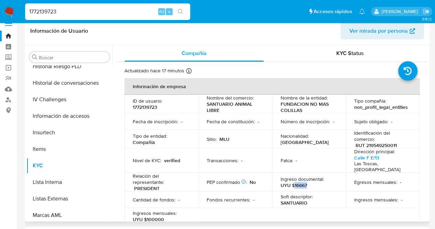
click at [304, 182] on p "UYU $16667" at bounding box center [293, 185] width 26 height 6
drag, startPoint x: 307, startPoint y: 180, endPoint x: 293, endPoint y: 182, distance: 13.8
click at [293, 182] on p "UYU $16667" at bounding box center [293, 185] width 26 height 6
click at [296, 182] on p "UYU $16667" at bounding box center [293, 185] width 26 height 6
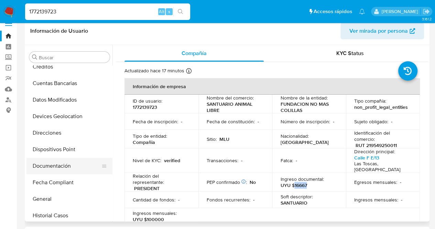
scroll to position [65, 0]
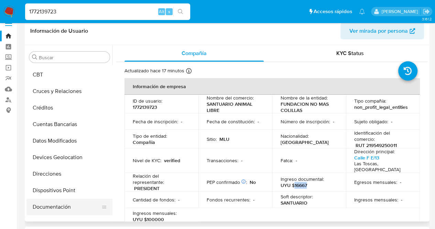
click at [45, 199] on button "Documentación" at bounding box center [66, 206] width 80 height 16
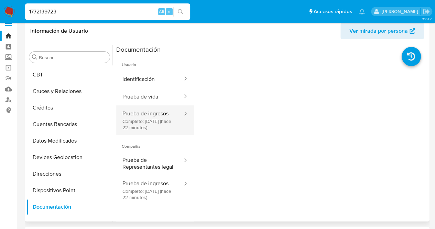
click at [161, 119] on button "Prueba de ingresos Completo: [DATE] (hace 22 minutos)" at bounding box center [149, 120] width 67 height 30
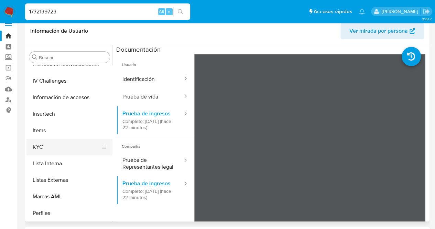
scroll to position [305, 0]
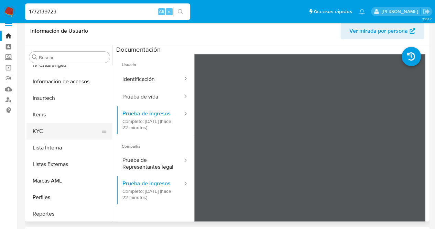
click at [49, 127] on button "KYC" at bounding box center [66, 131] width 80 height 16
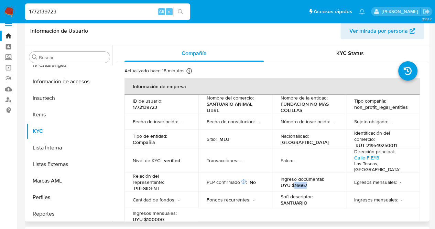
drag, startPoint x: 293, startPoint y: 180, endPoint x: 312, endPoint y: 182, distance: 19.4
click at [318, 181] on div "Ingreso documental : UYU $16667" at bounding box center [308, 182] width 57 height 12
copy p "16667"
click at [320, 176] on p "Ingreso documental :" at bounding box center [301, 179] width 43 height 6
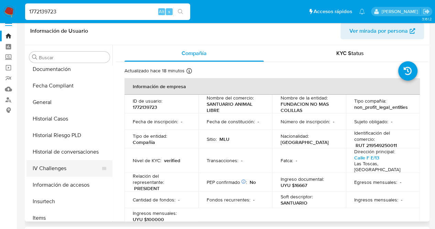
scroll to position [168, 0]
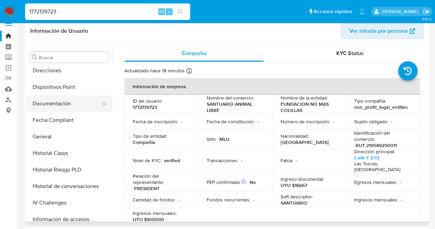
click at [60, 95] on button "Documentación" at bounding box center [66, 103] width 80 height 16
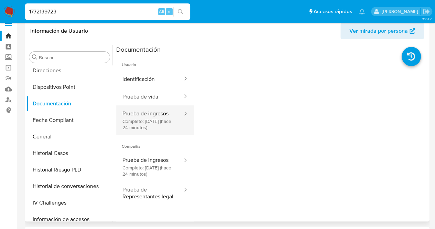
click at [161, 119] on button "Prueba de ingresos Completo: [DATE] (hace 24 minutos)" at bounding box center [149, 120] width 67 height 30
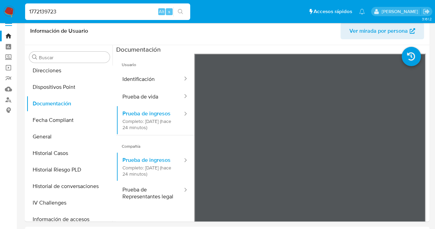
drag, startPoint x: 25, startPoint y: 13, endPoint x: 4, endPoint y: 13, distance: 21.7
click at [0, 18] on nav "Pausado Ver notificaciones 1772139723 Alt s Accesos rápidos Presiona las siguie…" at bounding box center [217, 11] width 435 height 23
paste input "663290368"
type input "663290368"
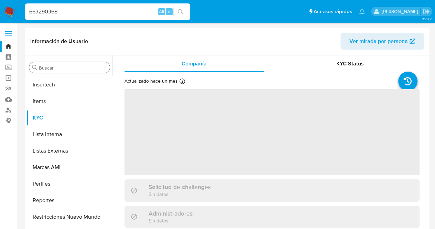
scroll to position [340, 0]
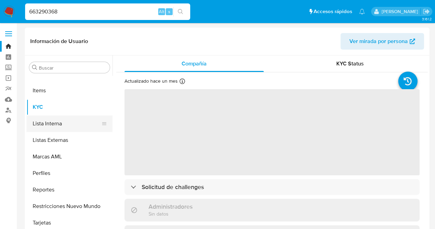
select select "10"
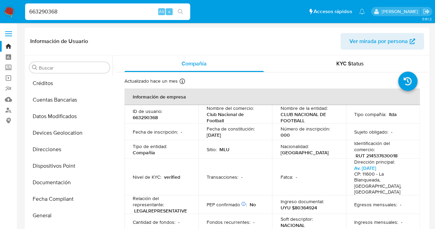
scroll to position [99, 0]
click at [57, 183] on button "Documentación" at bounding box center [66, 182] width 80 height 16
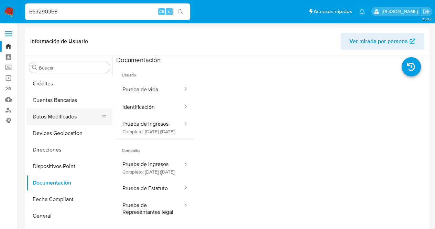
scroll to position [340, 0]
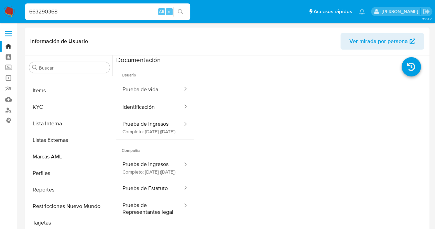
click at [67, 120] on button "Lista Interna" at bounding box center [69, 123] width 86 height 16
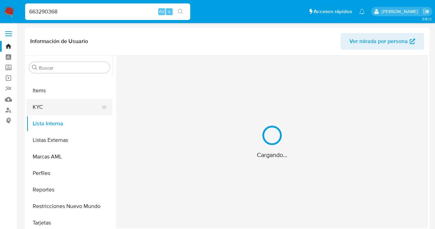
click at [62, 99] on button "KYC" at bounding box center [66, 107] width 80 height 16
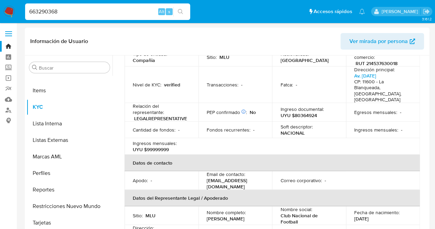
scroll to position [0, 0]
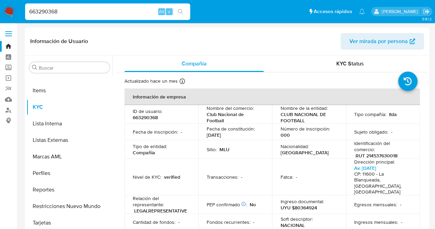
click at [153, 115] on p "663290368" at bounding box center [145, 117] width 25 height 6
copy p "663290368"
click at [170, 137] on td "Fecha de inscripción : -" at bounding box center [161, 131] width 74 height 16
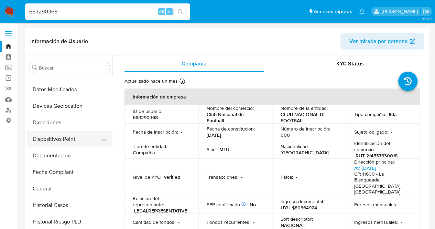
scroll to position [99, 0]
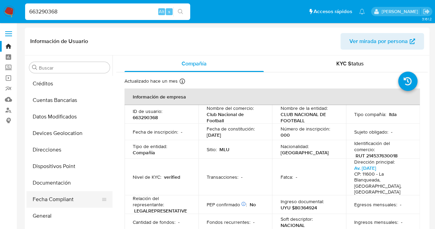
click at [60, 192] on button "Fecha Compliant" at bounding box center [66, 199] width 80 height 16
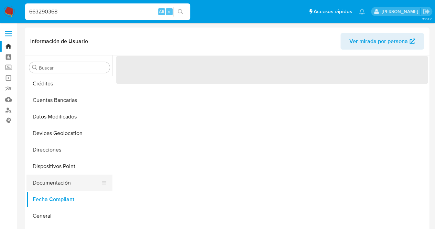
click at [60, 185] on button "Documentación" at bounding box center [66, 182] width 80 height 16
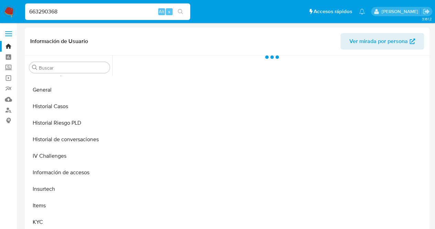
scroll to position [305, 0]
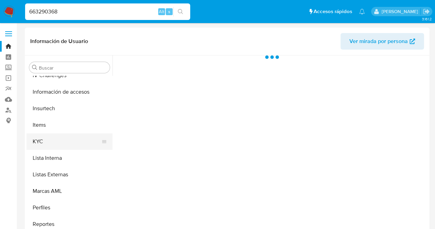
click at [62, 140] on button "KYC" at bounding box center [66, 141] width 80 height 16
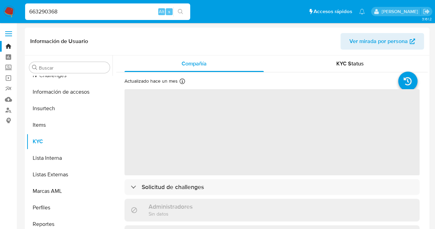
click at [237, 119] on span "‌" at bounding box center [271, 132] width 295 height 86
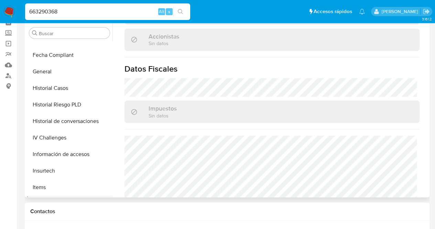
scroll to position [99, 0]
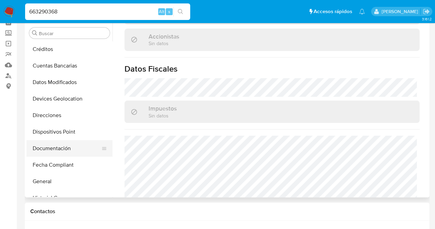
click at [74, 142] on button "Documentación" at bounding box center [66, 148] width 80 height 16
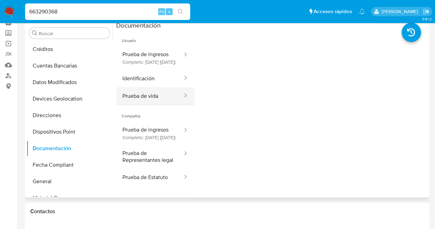
scroll to position [56, 0]
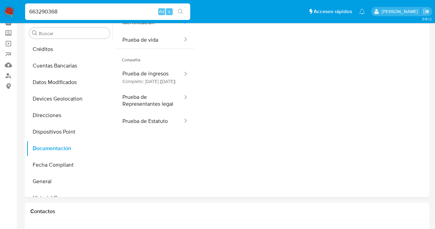
click at [91, 5] on div "663290368 Alt s" at bounding box center [107, 11] width 165 height 16
drag, startPoint x: 91, startPoint y: 9, endPoint x: 0, endPoint y: 10, distance: 91.4
click at [0, 10] on nav "Pausado Ver notificaciones 663290368 Alt s Accesos rápidos Presiona las siguien…" at bounding box center [217, 11] width 435 height 23
type input "v"
paste input "1772139723"
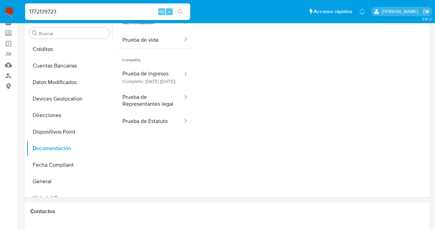
type input "1772139723"
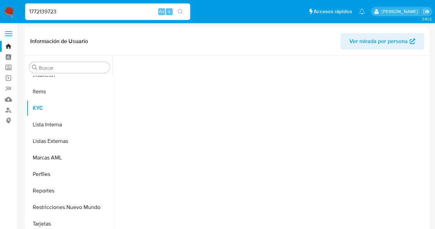
scroll to position [340, 0]
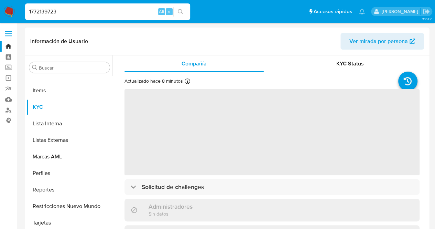
select select "10"
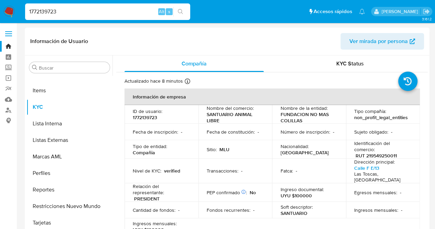
click at [311, 137] on td "Número de inscripción : -" at bounding box center [309, 131] width 74 height 16
drag, startPoint x: 292, startPoint y: 190, endPoint x: 308, endPoint y: 190, distance: 15.8
click at [308, 192] on p "UYU $100000" at bounding box center [295, 195] width 31 height 6
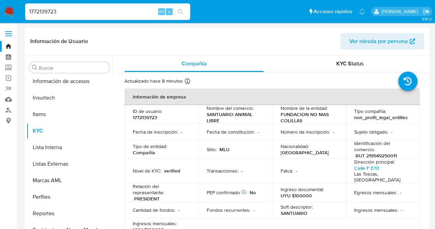
scroll to position [305, 0]
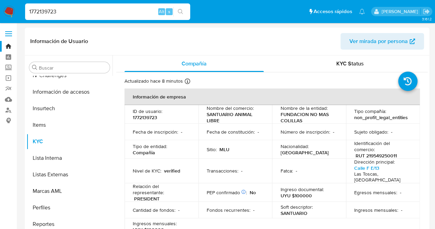
drag, startPoint x: 61, startPoint y: 12, endPoint x: 13, endPoint y: 12, distance: 47.8
click at [14, 12] on nav "Pausado Ver notificaciones 1772139723 Alt s Accesos rápidos Presiona las siguie…" at bounding box center [217, 11] width 435 height 23
paste input "663290368"
type input "663290368"
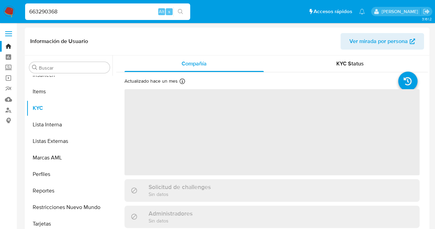
scroll to position [340, 0]
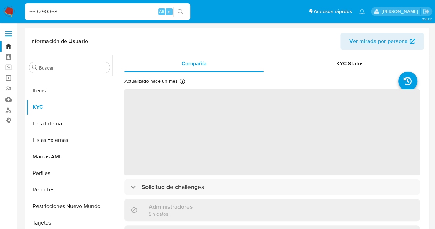
select select "10"
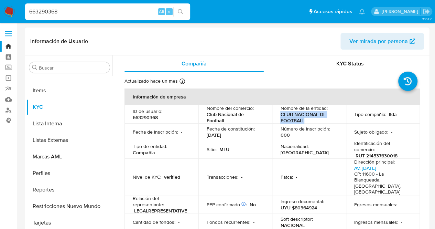
drag, startPoint x: 278, startPoint y: 115, endPoint x: 304, endPoint y: 121, distance: 26.6
click at [304, 121] on td "Nombre de la entidad : CLUB NACIONAL DE FOOTBALL" at bounding box center [309, 114] width 74 height 19
copy p "CLUB NACIONAL DE FOOTBALL"
drag, startPoint x: 354, startPoint y: 154, endPoint x: 394, endPoint y: 155, distance: 40.6
click at [394, 155] on p "RUT 214537630018" at bounding box center [376, 155] width 42 height 6
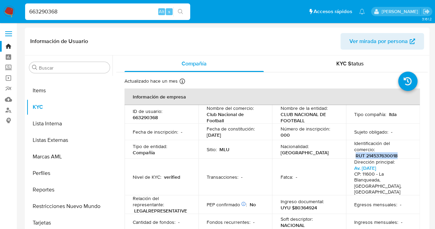
copy p "RUT 214537630018"
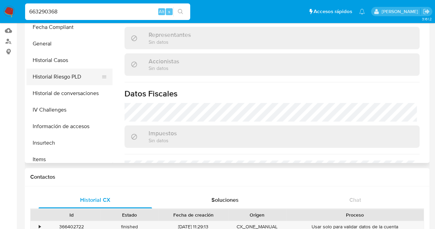
scroll to position [387, 0]
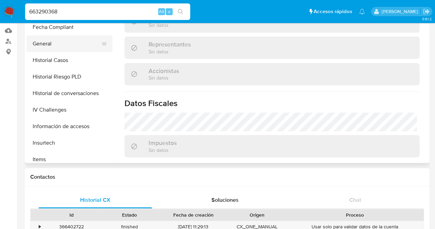
click at [57, 40] on button "General" at bounding box center [66, 43] width 80 height 16
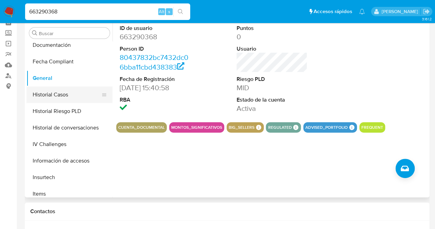
scroll to position [340, 0]
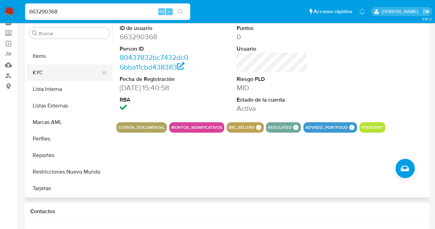
click at [48, 77] on button "KYC" at bounding box center [66, 72] width 80 height 16
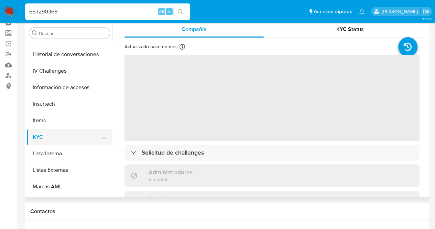
scroll to position [237, 0]
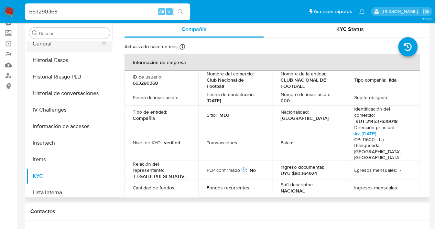
click at [53, 44] on button "General" at bounding box center [66, 43] width 80 height 16
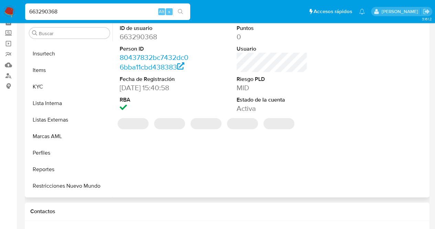
scroll to position [340, 0]
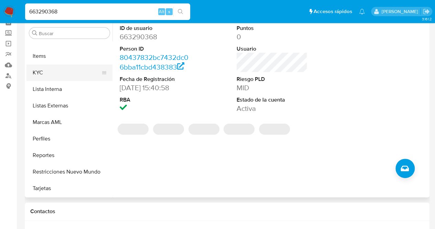
click at [55, 77] on button "KYC" at bounding box center [66, 72] width 80 height 16
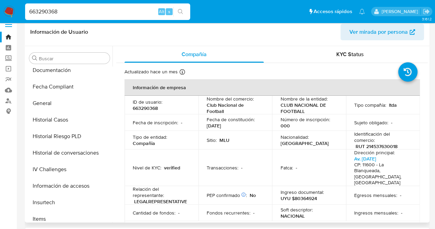
scroll to position [0, 0]
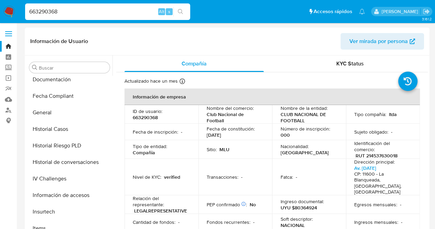
click at [328, 131] on div "Número de inscripción : 000" at bounding box center [308, 131] width 57 height 12
drag, startPoint x: 353, startPoint y: 133, endPoint x: 394, endPoint y: 131, distance: 41.0
click at [394, 131] on div "Sujeto obligado : -" at bounding box center [382, 132] width 57 height 6
click at [383, 132] on p "Sujeto obligado :" at bounding box center [371, 132] width 34 height 6
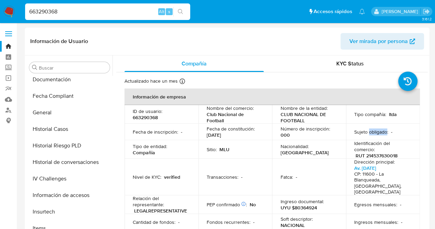
click at [383, 132] on p "Sujeto obligado :" at bounding box center [371, 132] width 34 height 6
click at [390, 133] on div "Sujeto obligado : -" at bounding box center [382, 132] width 57 height 6
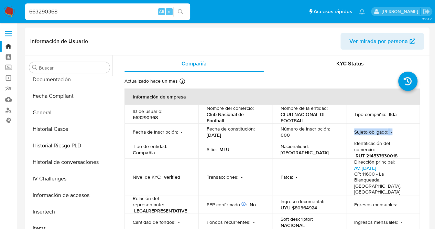
click at [390, 133] on div "Sujeto obligado : -" at bounding box center [382, 132] width 57 height 6
click at [399, 132] on div "Sujeto obligado : -" at bounding box center [382, 132] width 57 height 6
drag, startPoint x: 346, startPoint y: 132, endPoint x: 399, endPoint y: 134, distance: 53.0
click at [399, 134] on td "Sujeto obligado : -" at bounding box center [383, 131] width 74 height 16
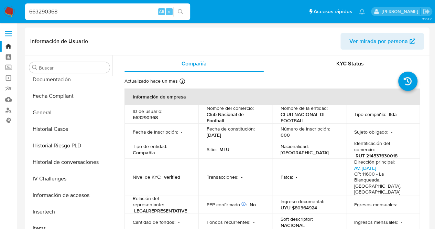
click at [399, 134] on div "Sujeto obligado : -" at bounding box center [382, 132] width 57 height 6
click at [384, 133] on p "Sujeto obligado :" at bounding box center [371, 132] width 34 height 6
click at [395, 134] on div "Sujeto obligado : -" at bounding box center [382, 132] width 57 height 6
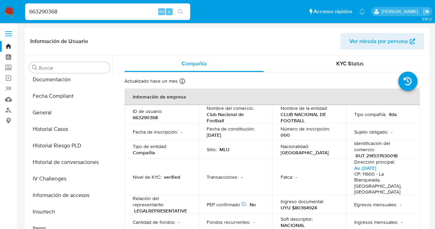
click at [392, 131] on div "Sujeto obligado : -" at bounding box center [382, 132] width 57 height 6
click at [398, 131] on div "Sujeto obligado : -" at bounding box center [382, 132] width 57 height 6
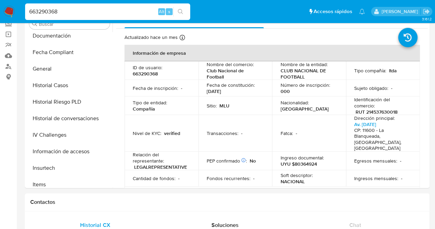
scroll to position [34, 0]
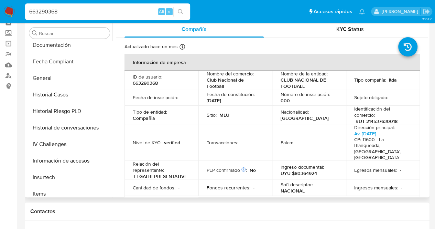
click at [297, 119] on td "Nacionalidad : [DEMOGRAPHIC_DATA]" at bounding box center [309, 114] width 74 height 19
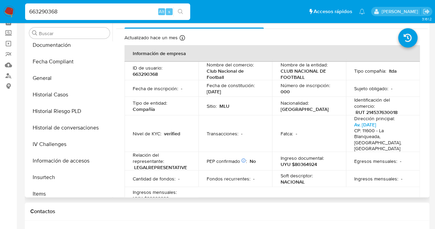
scroll to position [0, 0]
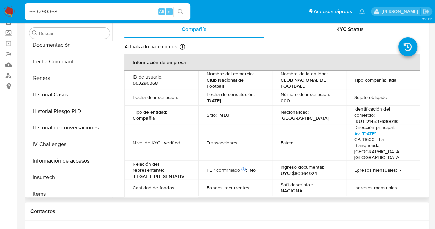
click at [250, 101] on div "Fecha de constitución : [DATE]" at bounding box center [235, 97] width 57 height 12
drag, startPoint x: 202, startPoint y: 99, endPoint x: 250, endPoint y: 95, distance: 48.0
click at [250, 95] on td "Fecha de constitución : [DATE]" at bounding box center [235, 97] width 74 height 16
click at [243, 95] on p "Fecha de constitución :" at bounding box center [231, 94] width 48 height 6
click at [198, 102] on td "Fecha de constitución : [DATE]" at bounding box center [235, 97] width 74 height 16
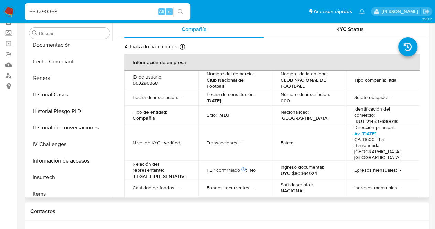
click at [207, 101] on p "[DATE]" at bounding box center [214, 100] width 14 height 6
drag, startPoint x: 204, startPoint y: 100, endPoint x: 246, endPoint y: 98, distance: 41.6
click at [246, 98] on td "Fecha de constitución : [DATE]" at bounding box center [235, 97] width 74 height 16
click at [249, 103] on div "Fecha de constitución : [DATE]" at bounding box center [235, 97] width 57 height 12
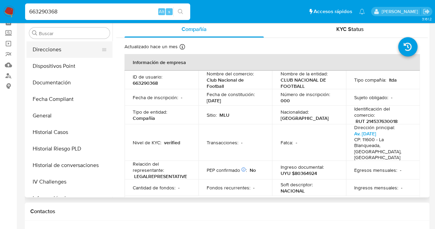
scroll to position [65, 0]
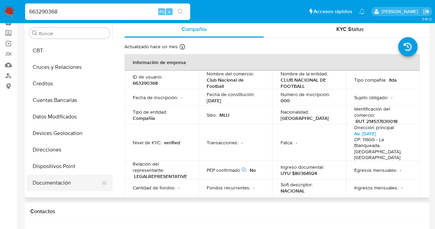
click at [66, 183] on button "Documentación" at bounding box center [66, 182] width 80 height 16
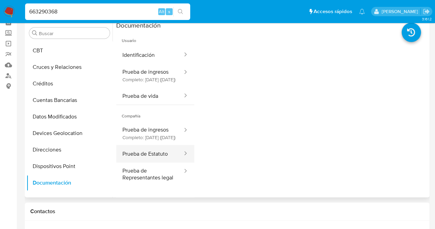
click at [155, 162] on button "Prueba de Estatuto" at bounding box center [149, 154] width 67 height 18
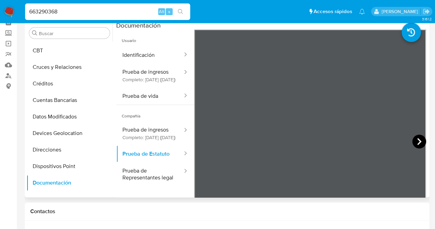
click at [417, 138] on icon at bounding box center [419, 141] width 4 height 7
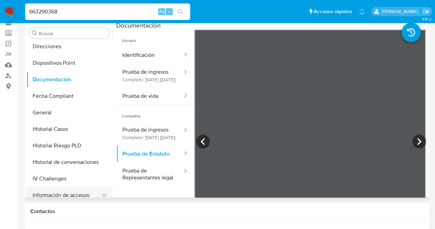
scroll to position [305, 0]
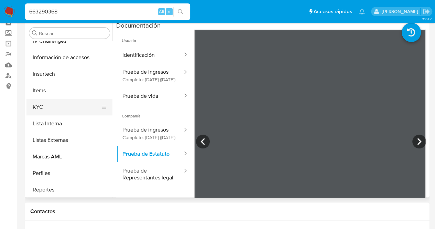
click at [50, 106] on button "KYC" at bounding box center [66, 107] width 80 height 16
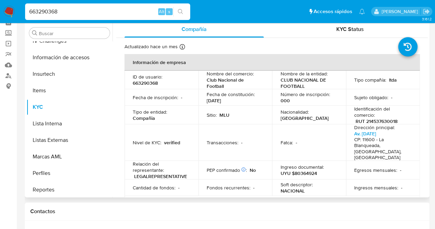
click at [217, 101] on p "[DATE]" at bounding box center [214, 100] width 14 height 6
click at [239, 105] on tbody "ID de usuario : 663290368 Nombre del comercio : Club Nacional de Football Nombr…" at bounding box center [271, 141] width 295 height 142
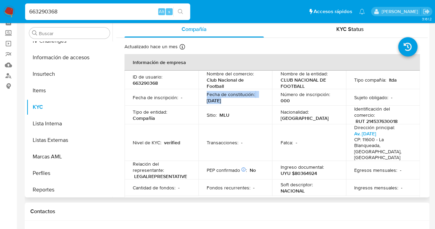
click at [233, 100] on div "Fecha de constitución : [DATE]" at bounding box center [235, 97] width 57 height 12
click at [221, 100] on p "[DATE]" at bounding box center [214, 100] width 14 height 6
click at [264, 134] on td "Transacciones : -" at bounding box center [235, 142] width 74 height 36
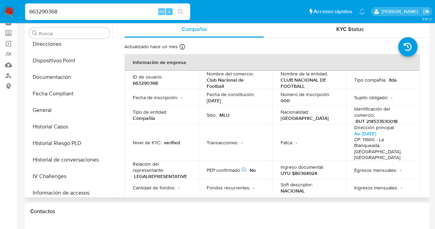
scroll to position [134, 0]
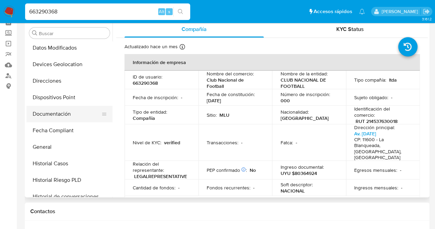
click at [69, 116] on button "Documentación" at bounding box center [66, 113] width 80 height 16
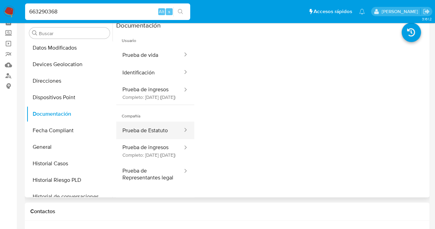
click at [166, 135] on button "Prueba de Estatuto" at bounding box center [149, 130] width 67 height 18
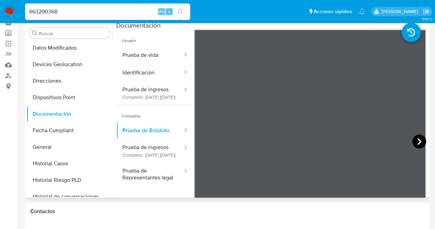
click at [417, 138] on icon at bounding box center [419, 141] width 4 height 7
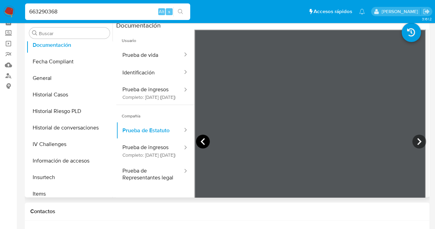
click at [202, 136] on icon at bounding box center [203, 141] width 14 height 14
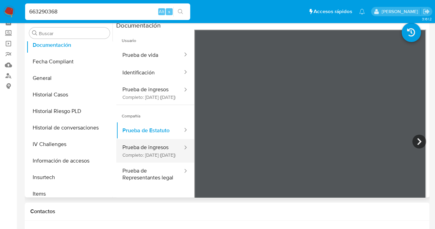
click at [150, 157] on button "Prueba de ingresos Completo: [DATE] ([DATE])" at bounding box center [149, 150] width 67 height 23
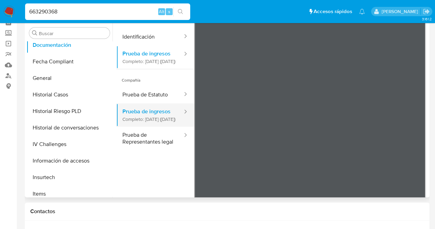
scroll to position [25, 0]
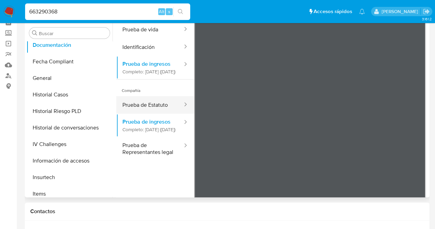
click at [167, 102] on button "Prueba de Estatuto" at bounding box center [149, 105] width 67 height 18
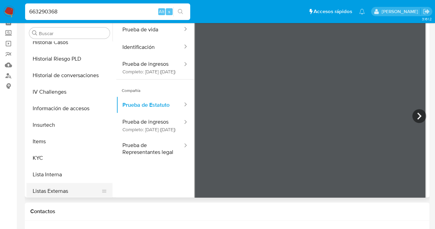
scroll to position [340, 0]
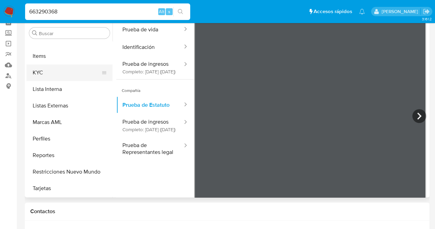
click at [47, 71] on button "KYC" at bounding box center [66, 72] width 80 height 16
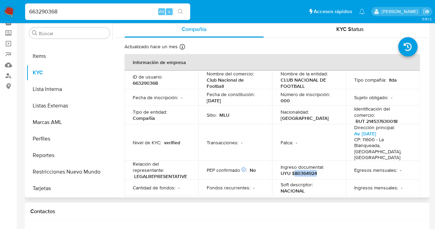
drag, startPoint x: 293, startPoint y: 169, endPoint x: 315, endPoint y: 170, distance: 21.3
click at [316, 170] on div "Ingreso documental : UYU $80364924" at bounding box center [308, 170] width 57 height 12
copy p "80364924"
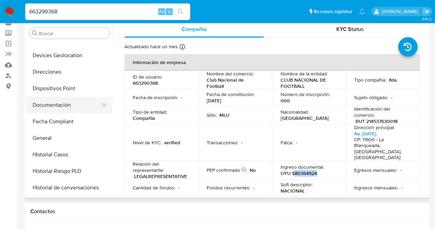
scroll to position [134, 0]
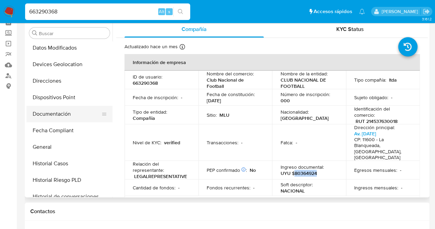
click at [62, 114] on button "Documentación" at bounding box center [66, 113] width 80 height 16
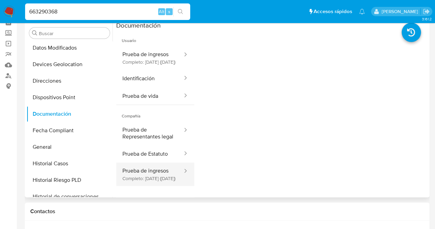
drag, startPoint x: 157, startPoint y: 183, endPoint x: 164, endPoint y: 183, distance: 6.2
click at [157, 183] on button "Prueba de ingresos Completo: [DATE] ([DATE])" at bounding box center [149, 173] width 67 height 23
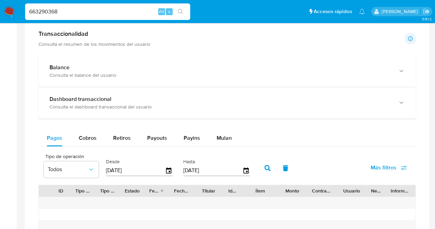
scroll to position [378, 0]
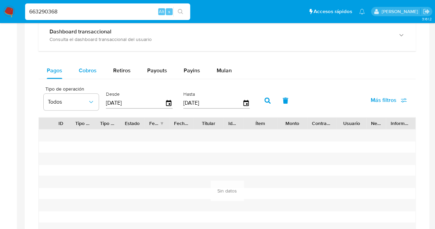
click at [79, 72] on span "Cobros" at bounding box center [88, 70] width 18 height 8
select select "10"
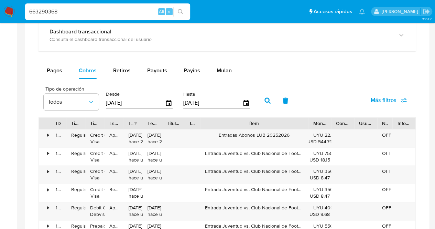
drag, startPoint x: 277, startPoint y: 121, endPoint x: 337, endPoint y: 126, distance: 61.1
click at [350, 122] on div "ID Tipo de operación Tipo / Método Estado Fecha de creación Fecha de aprobación…" at bounding box center [227, 123] width 376 height 12
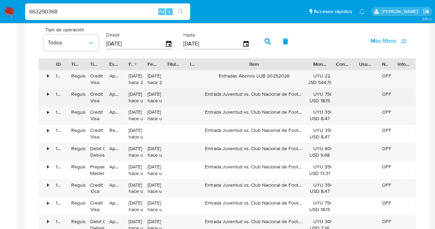
scroll to position [481, 0]
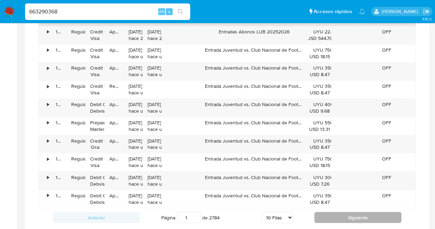
click at [368, 213] on button "Siguiente" at bounding box center [357, 216] width 87 height 11
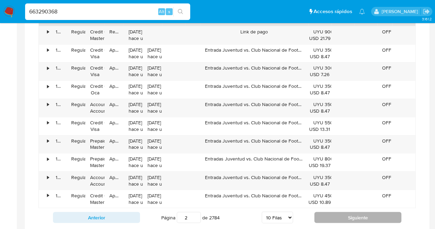
click at [368, 213] on button "Siguiente" at bounding box center [357, 216] width 87 height 11
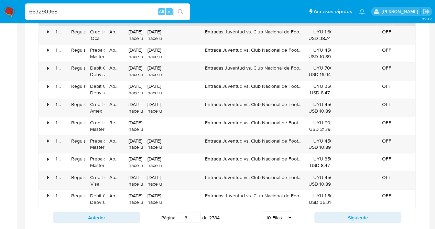
click at [367, 213] on button "Siguiente" at bounding box center [357, 216] width 87 height 11
type input "6"
